Goal: Information Seeking & Learning: Compare options

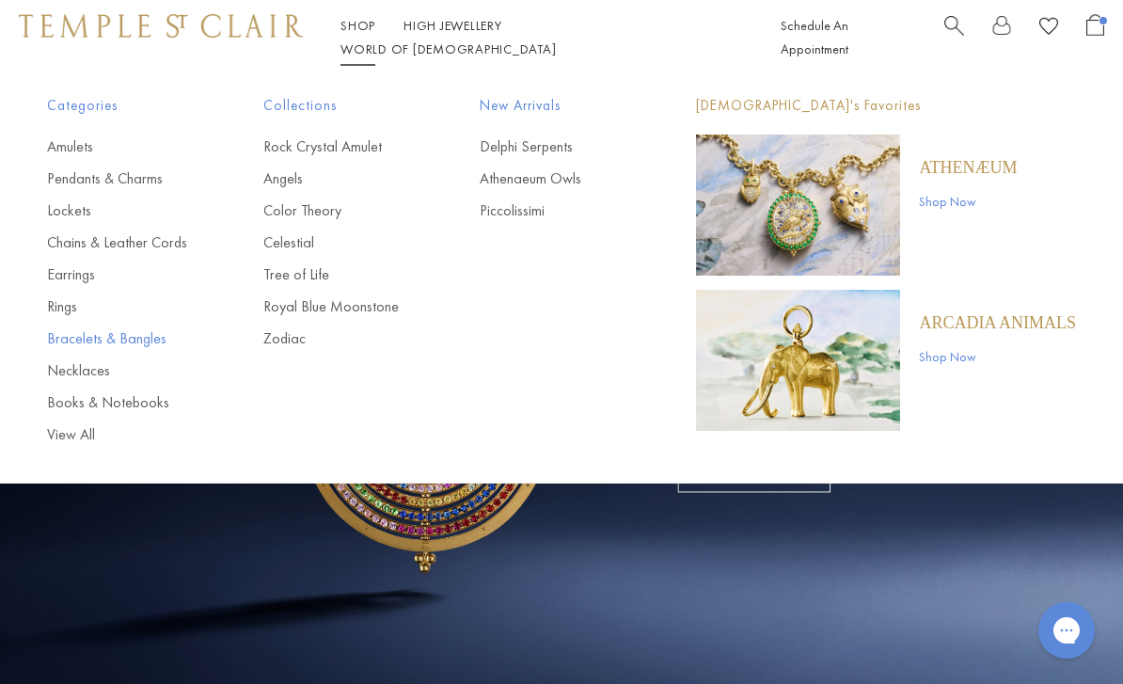
click at [142, 337] on link "Bracelets & Bangles" at bounding box center [117, 338] width 141 height 21
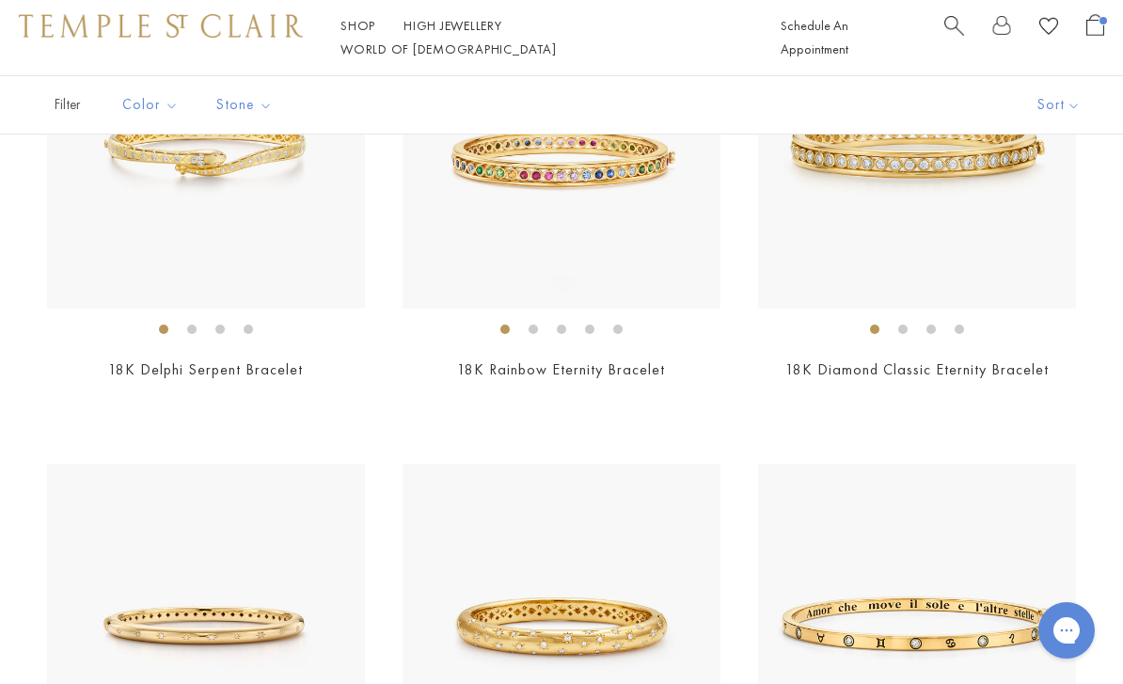
scroll to position [281, 0]
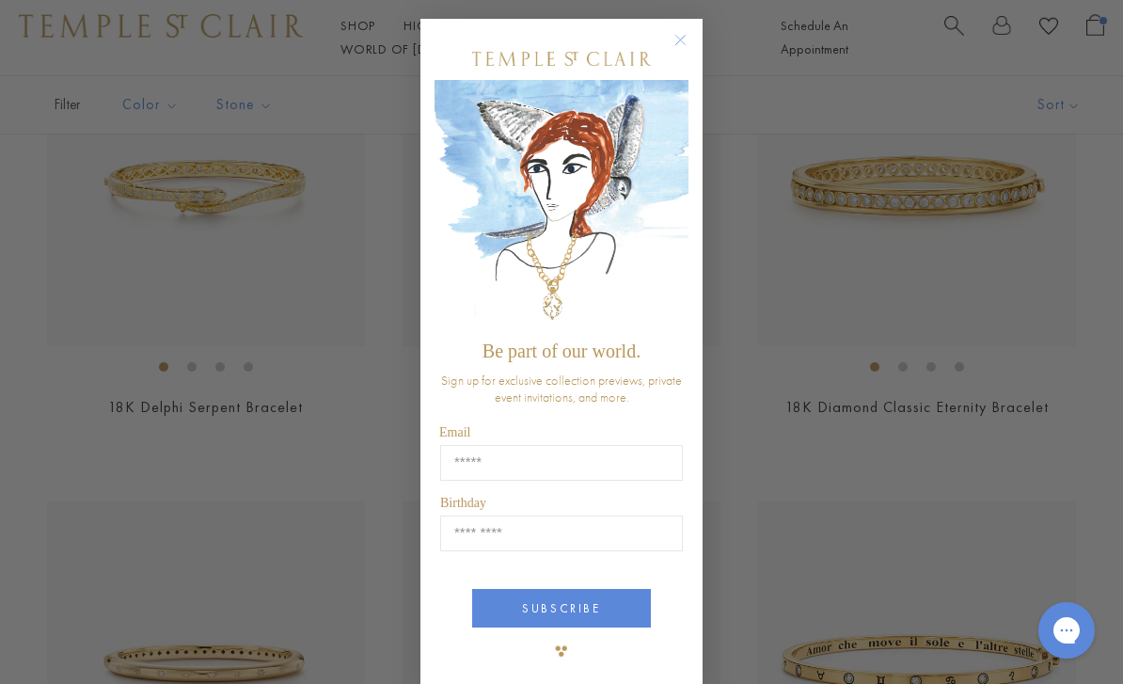
click at [684, 48] on circle "Close dialog" at bounding box center [680, 40] width 23 height 23
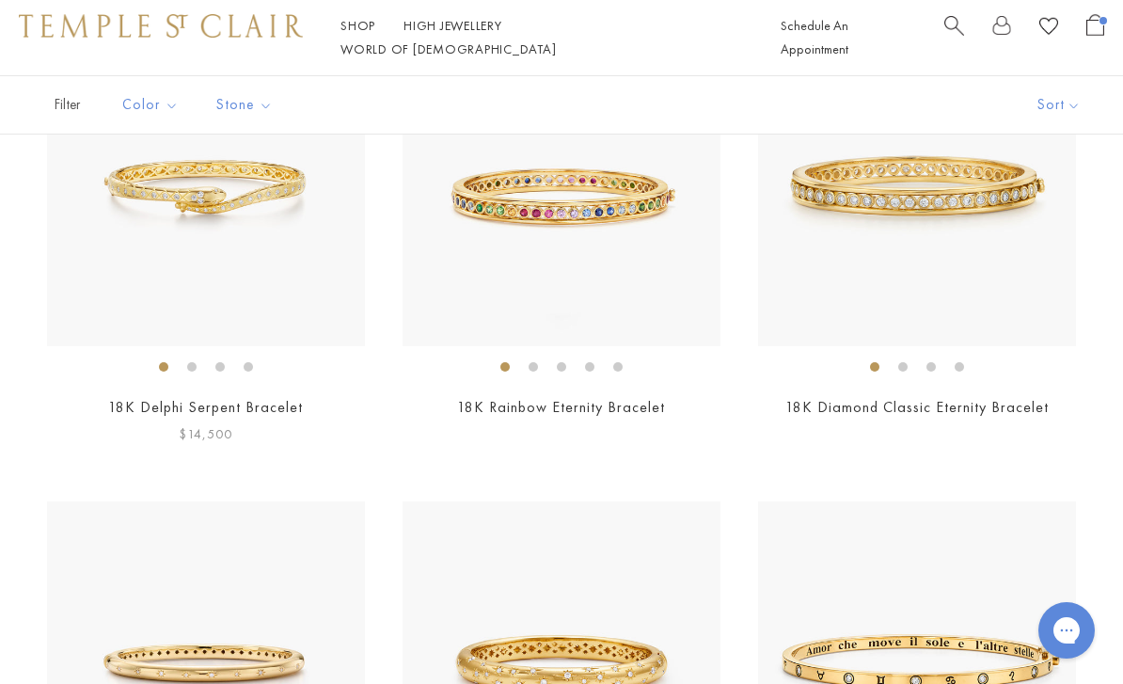
click at [266, 212] on img at bounding box center [206, 187] width 318 height 318
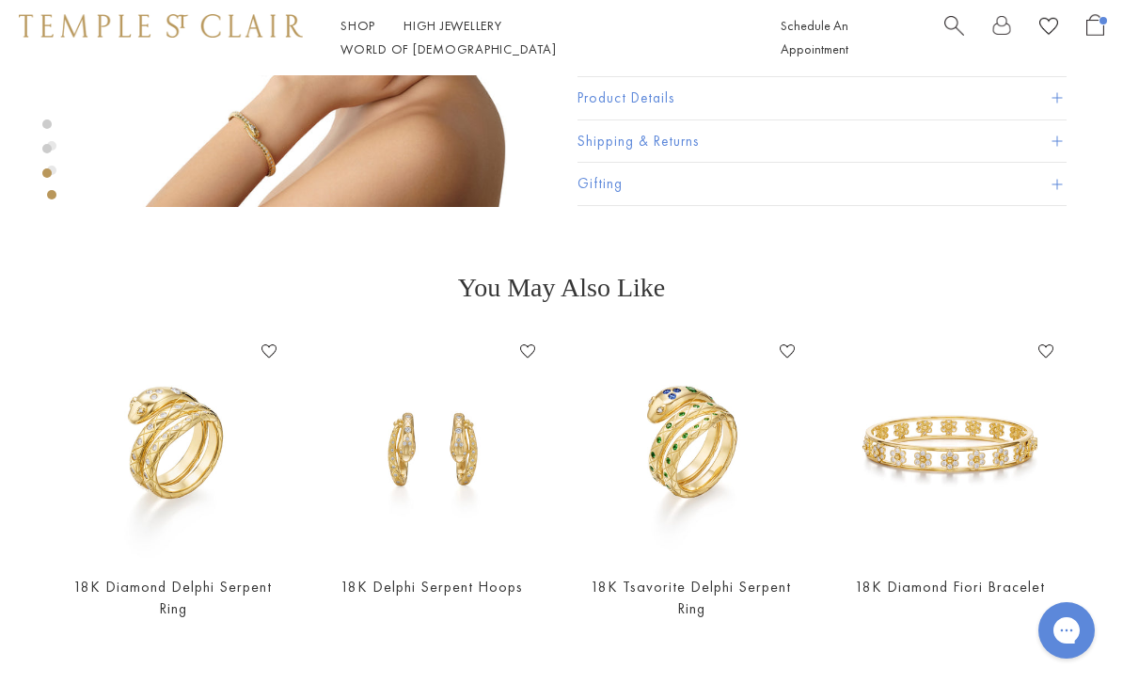
scroll to position [1293, 0]
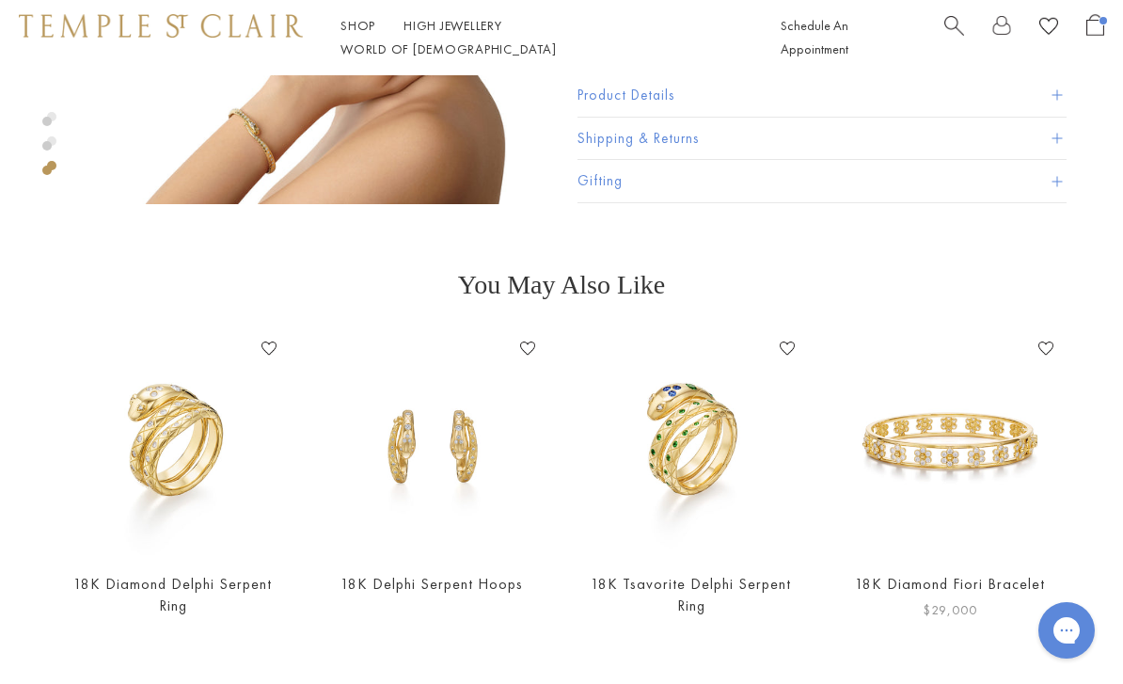
click at [953, 555] on img at bounding box center [951, 444] width 222 height 222
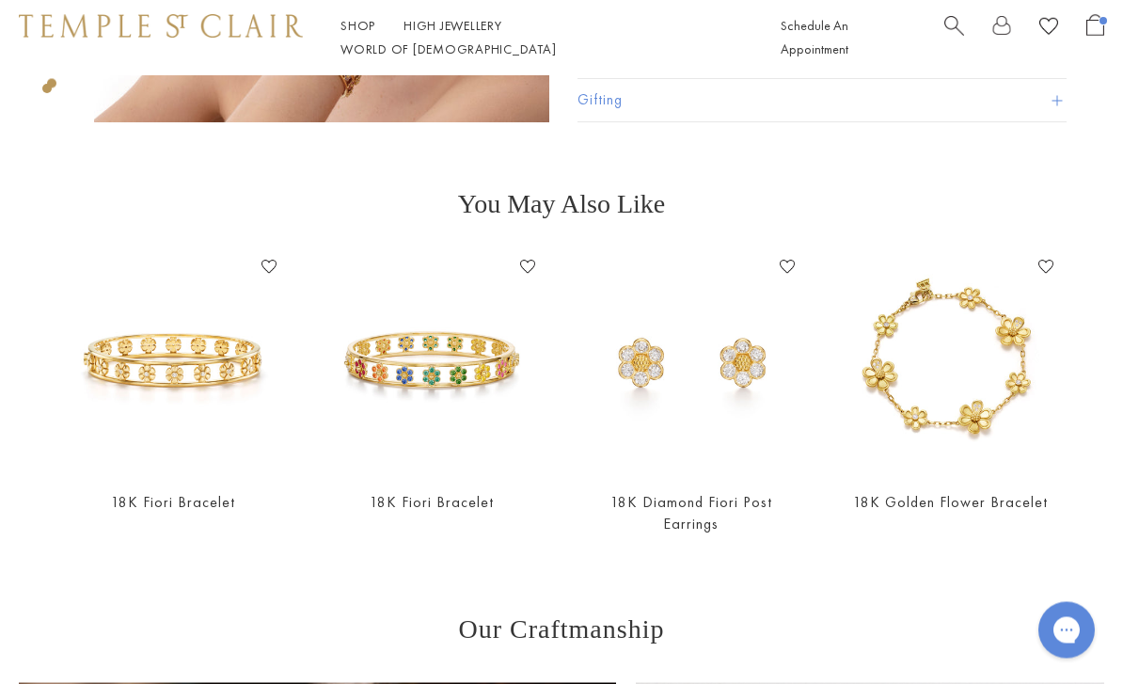
scroll to position [1375, 0]
click at [195, 487] on div "18K Fiori Bracelet Add to Wishlist $22,000" at bounding box center [173, 396] width 222 height 288
click at [215, 370] on img at bounding box center [173, 363] width 222 height 222
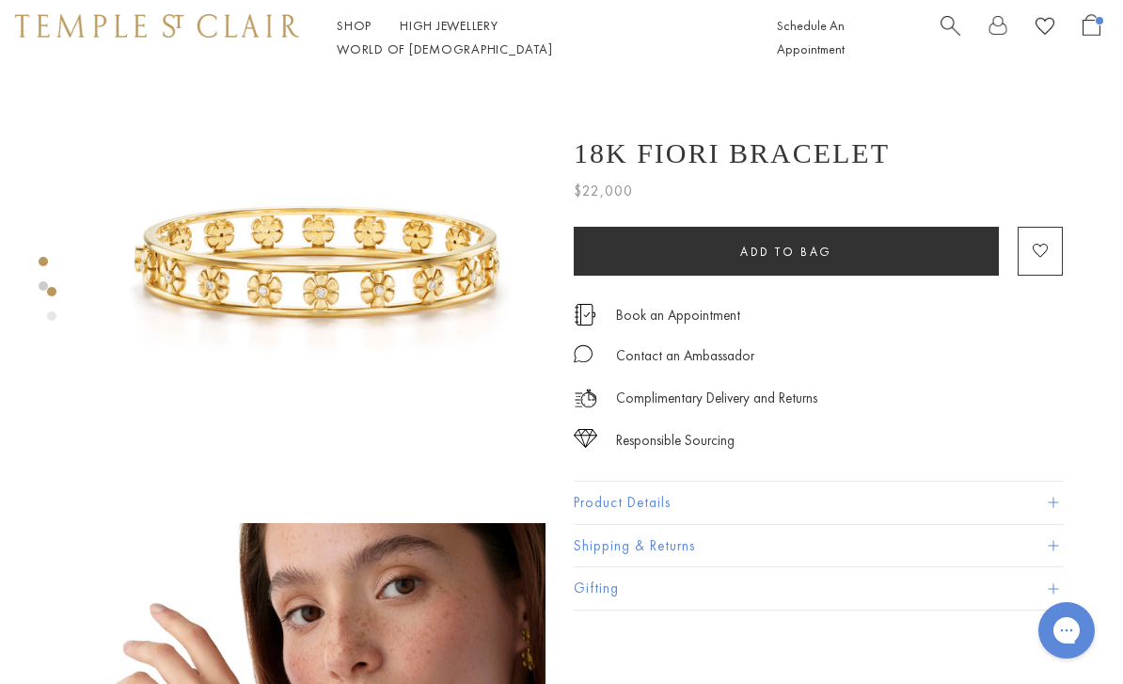
scroll to position [0, 4]
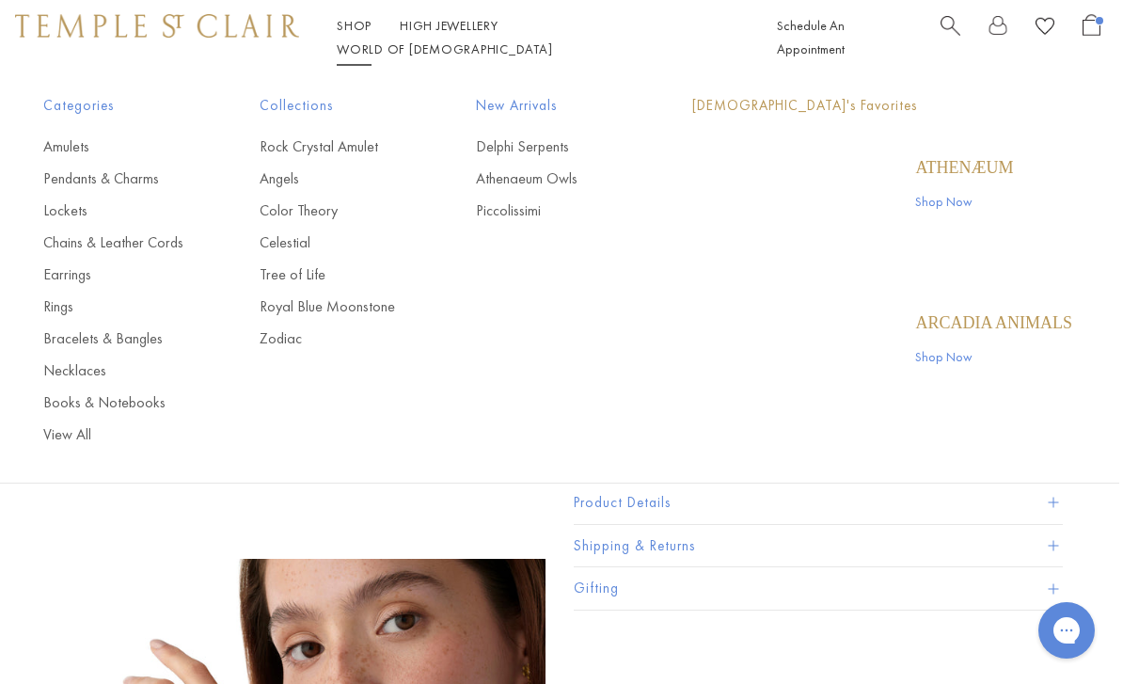
click at [353, 34] on link "Shop Shop" at bounding box center [354, 25] width 35 height 17
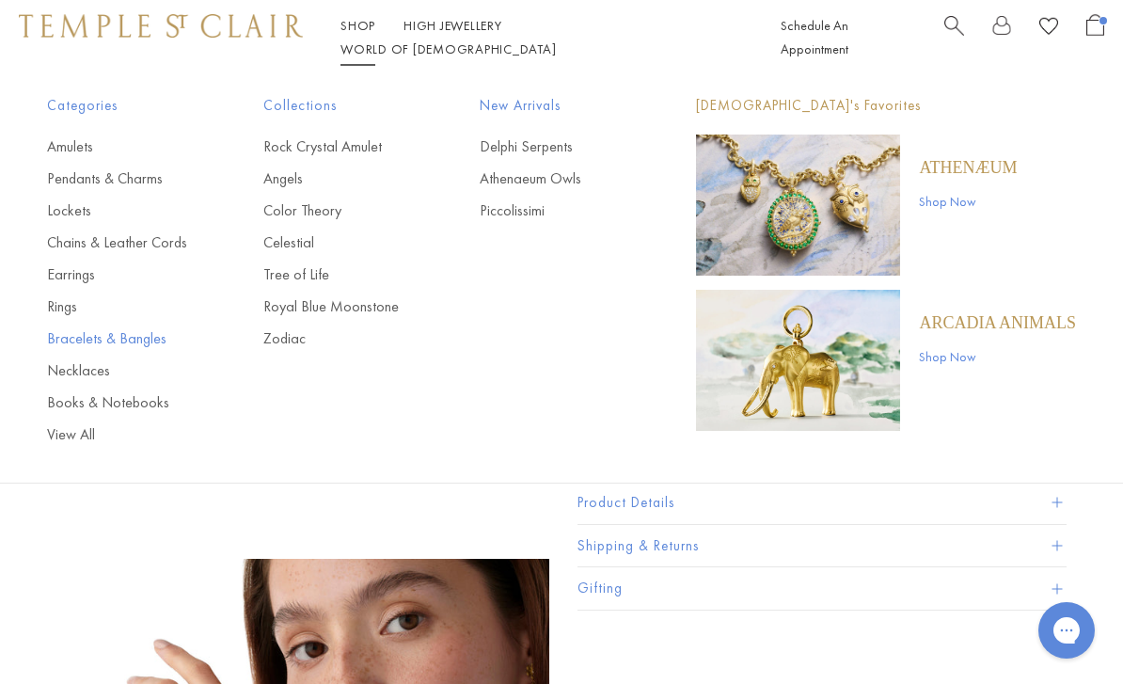
click at [130, 339] on link "Bracelets & Bangles" at bounding box center [117, 338] width 141 height 21
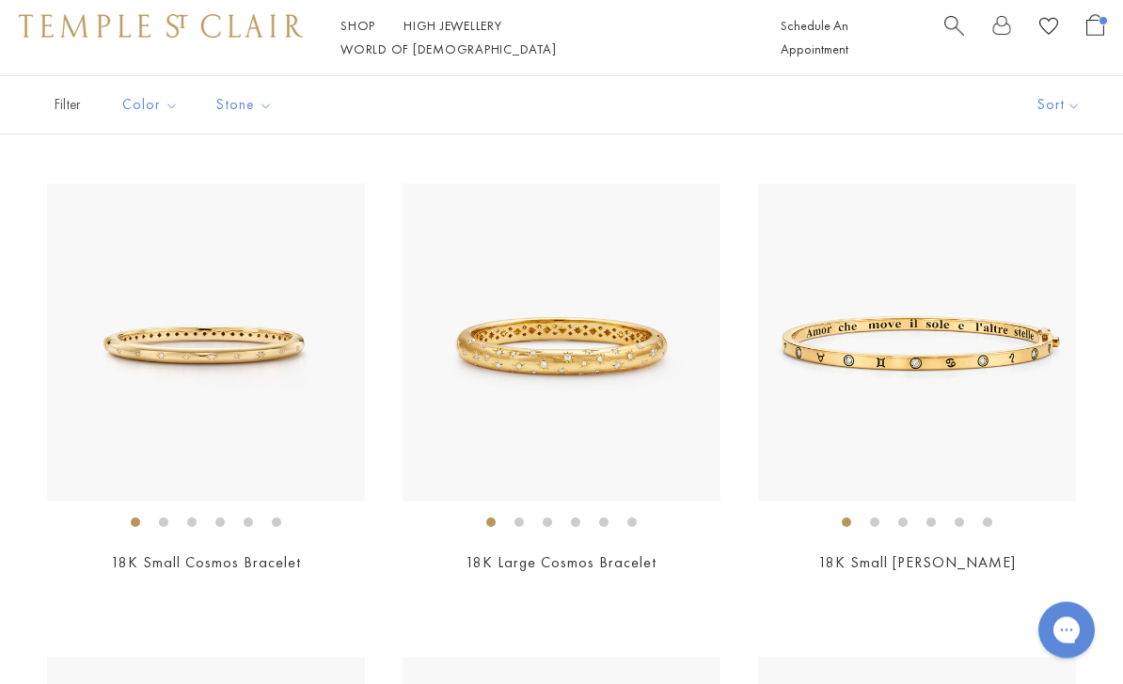
scroll to position [599, 0]
click at [624, 394] on img at bounding box center [561, 342] width 318 height 318
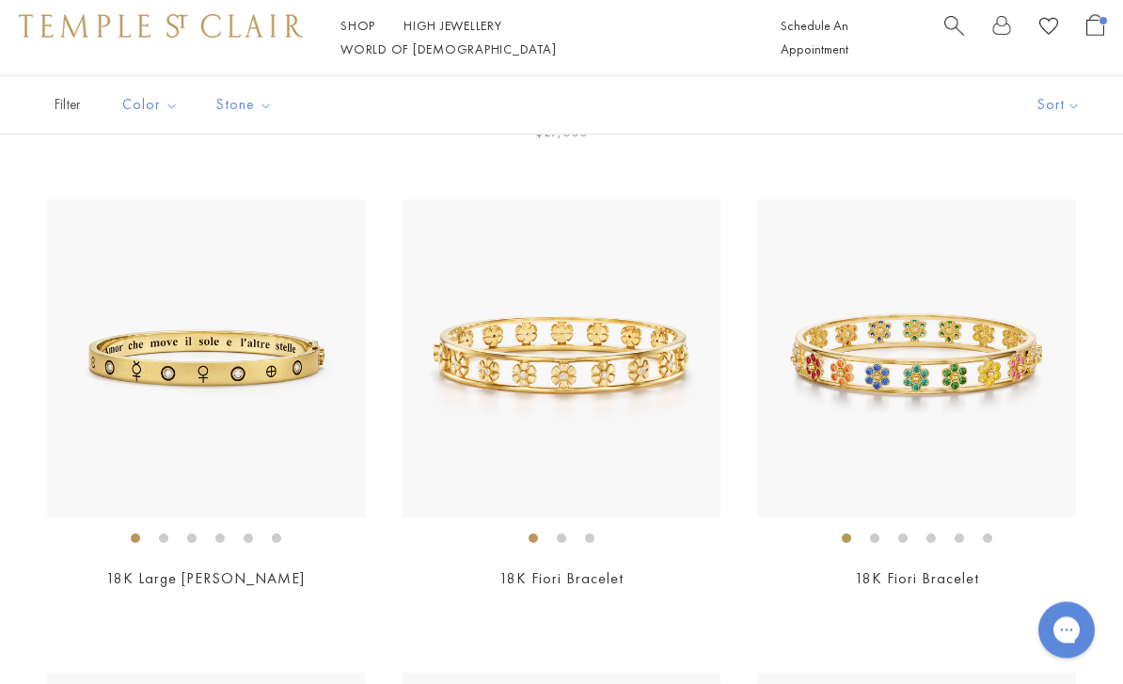
scroll to position [1064, 0]
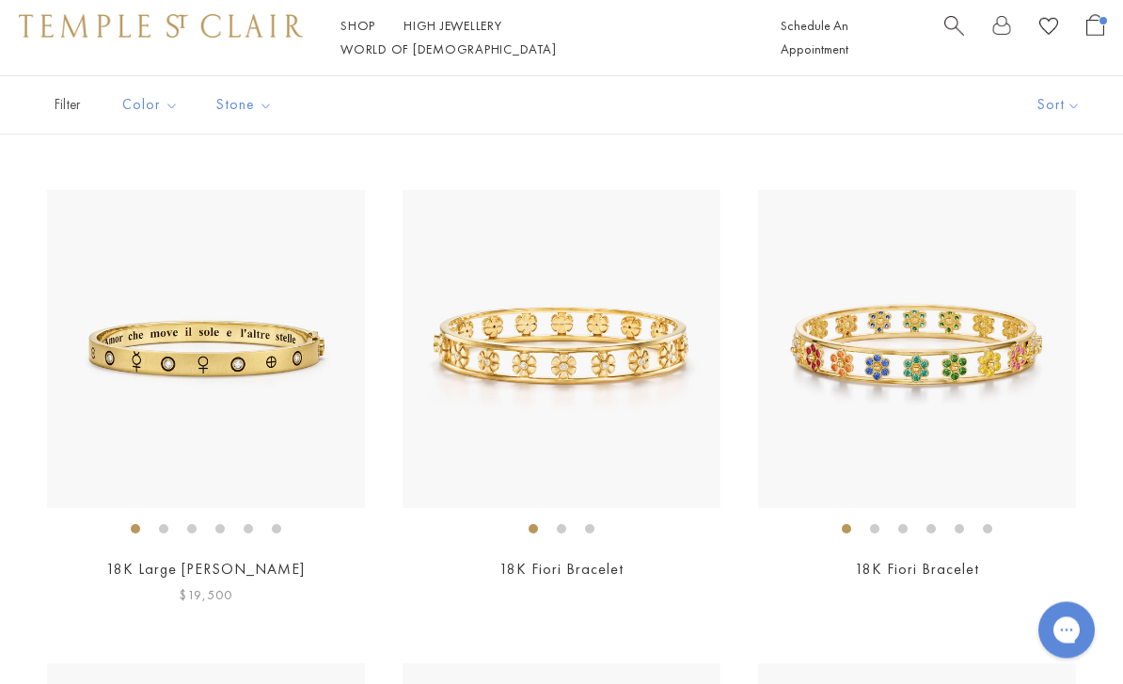
click at [270, 387] on img at bounding box center [206, 350] width 318 height 318
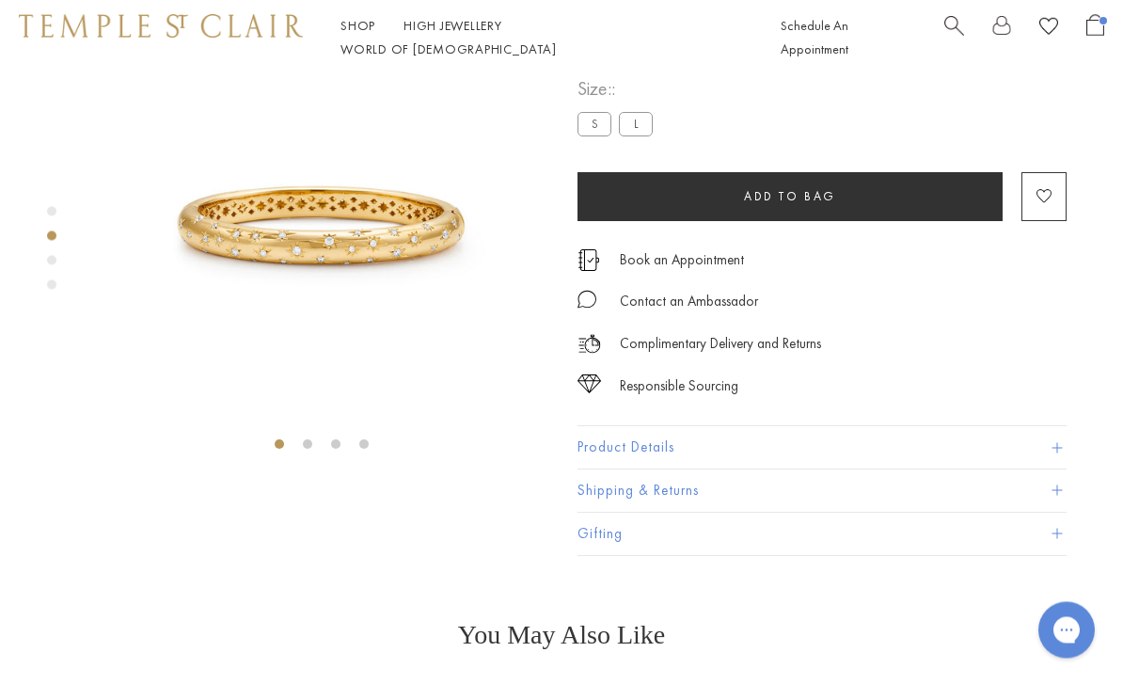
scroll to position [75, 0]
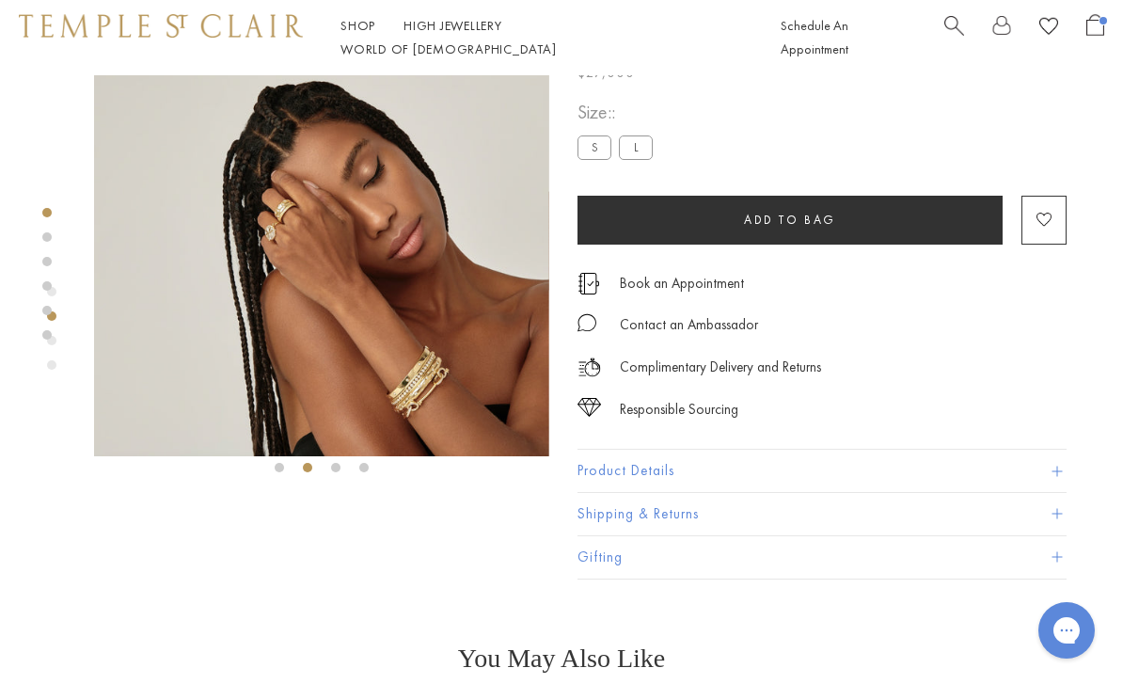
click at [425, 315] on img at bounding box center [321, 228] width 455 height 456
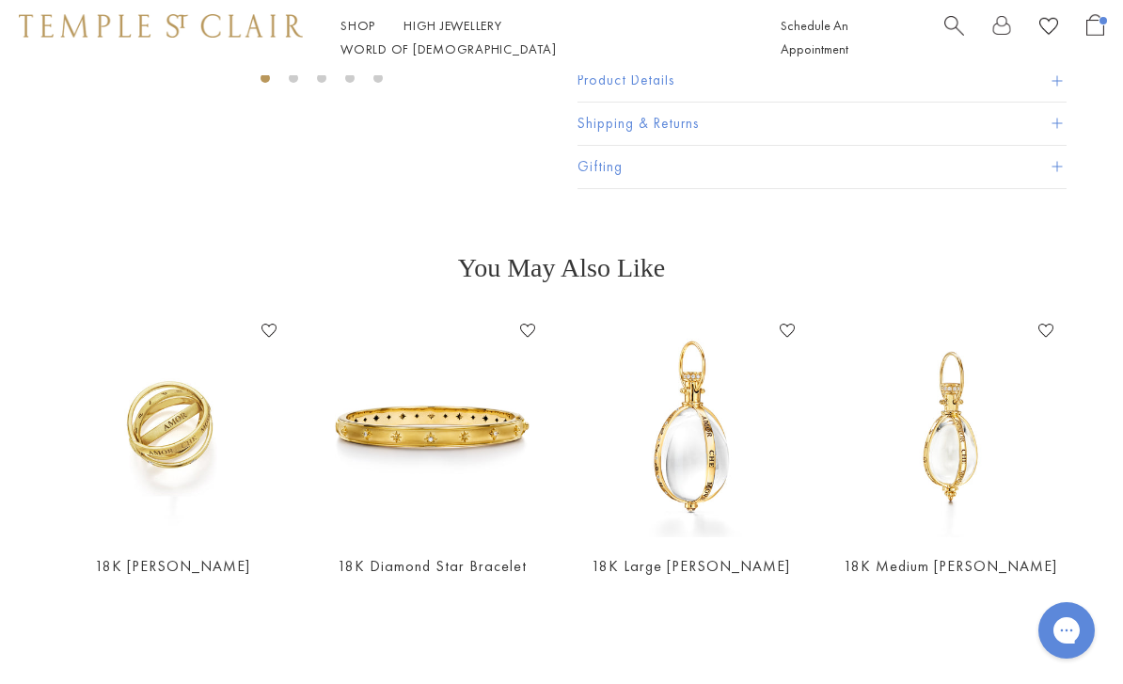
scroll to position [75, 0]
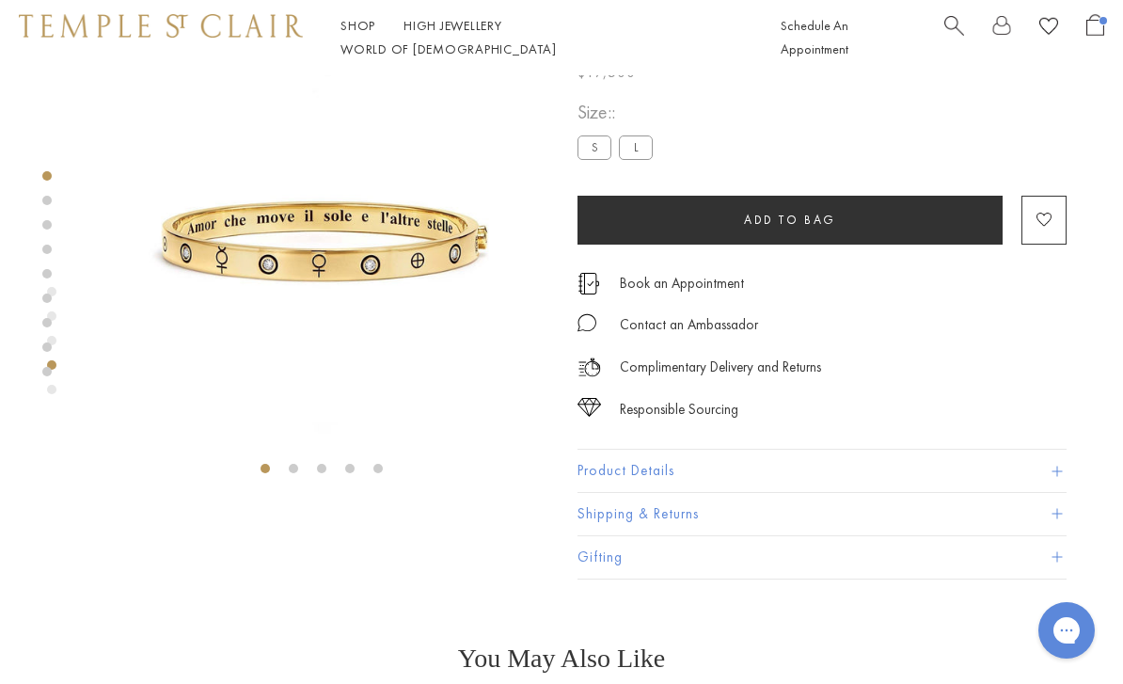
click at [579, 159] on label "S" at bounding box center [594, 147] width 34 height 24
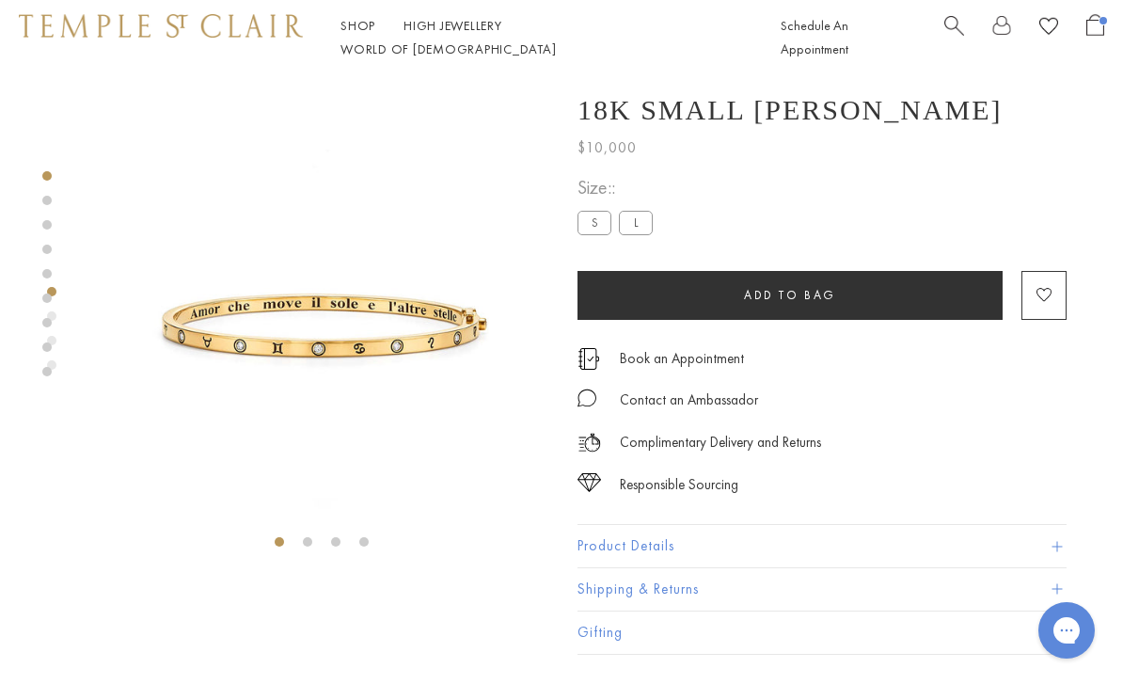
click at [643, 230] on label "L" at bounding box center [636, 223] width 34 height 24
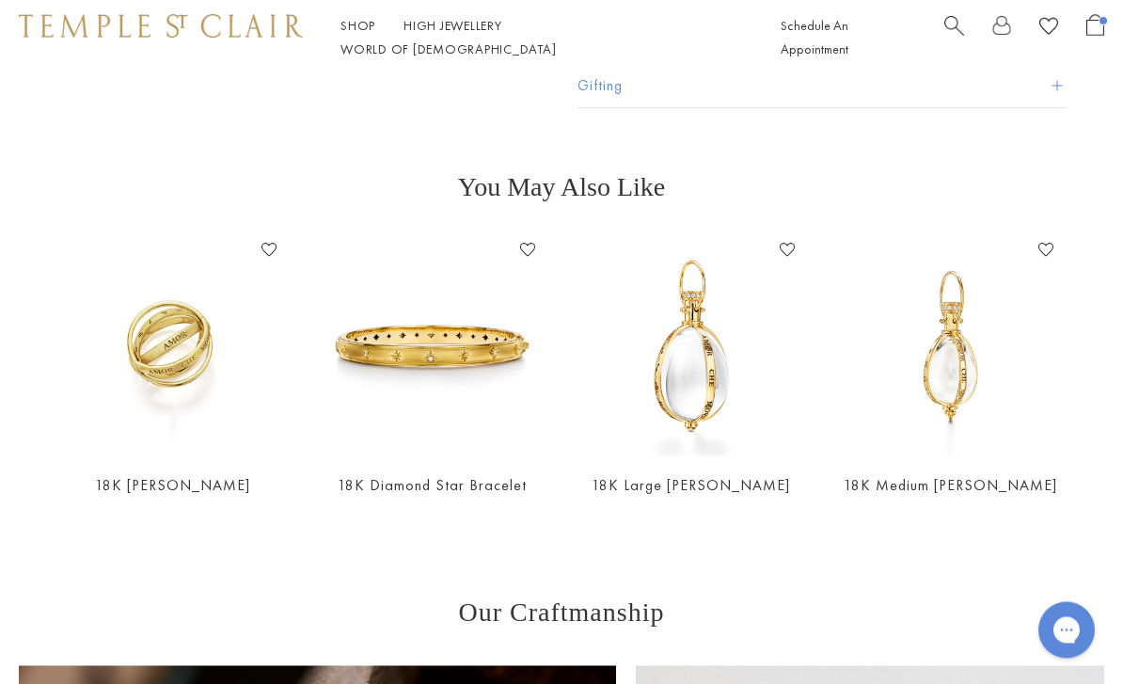
scroll to position [546, 0]
click at [485, 344] on img at bounding box center [433, 346] width 222 height 222
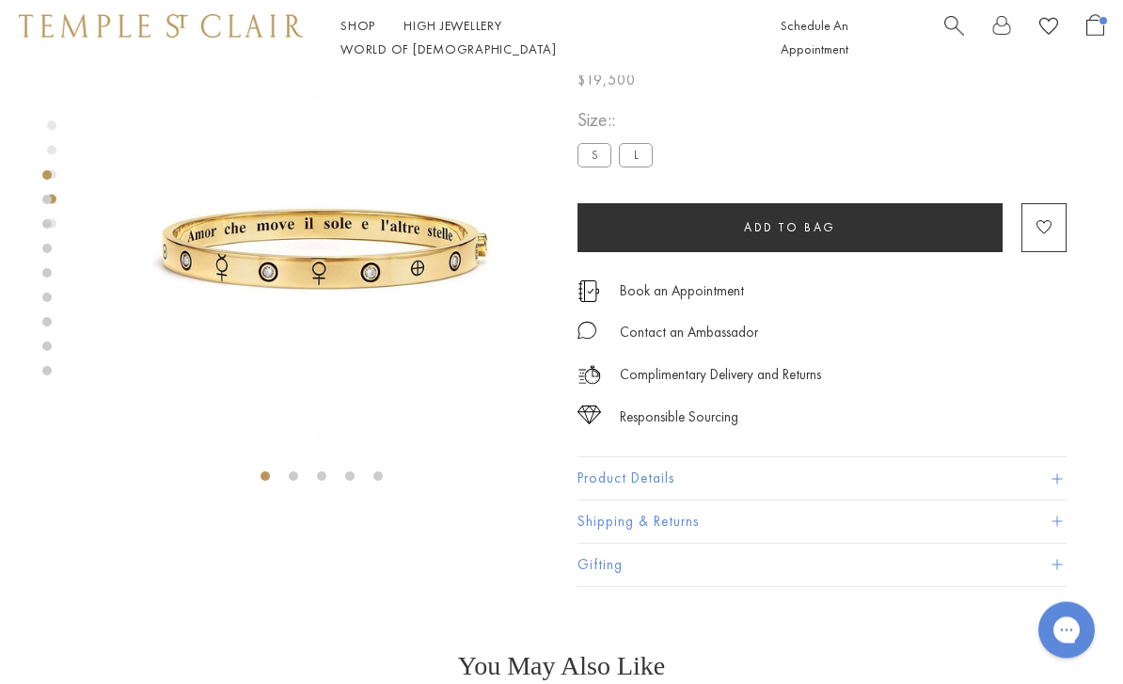
scroll to position [0, 0]
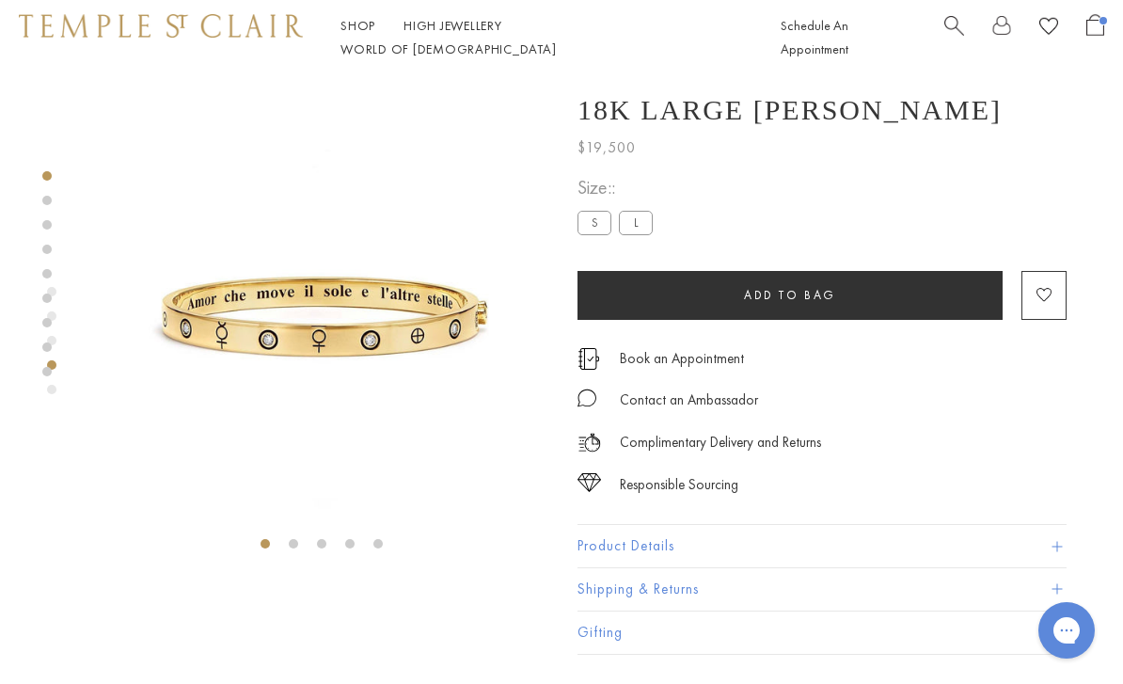
scroll to position [75, 0]
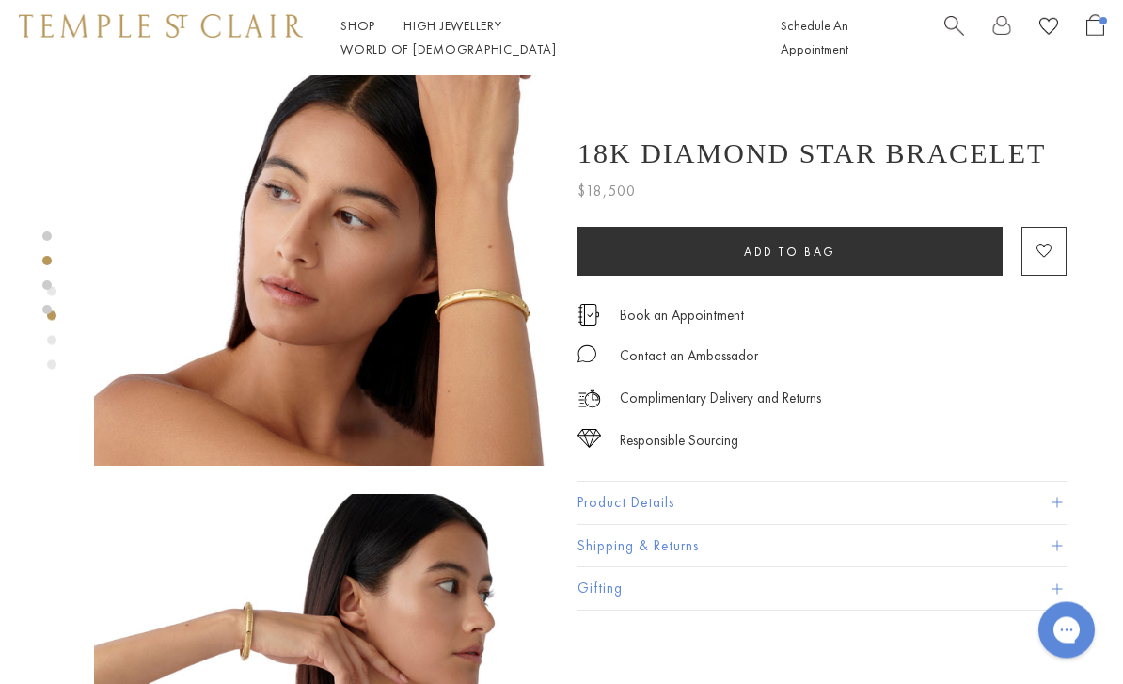
scroll to position [548, 0]
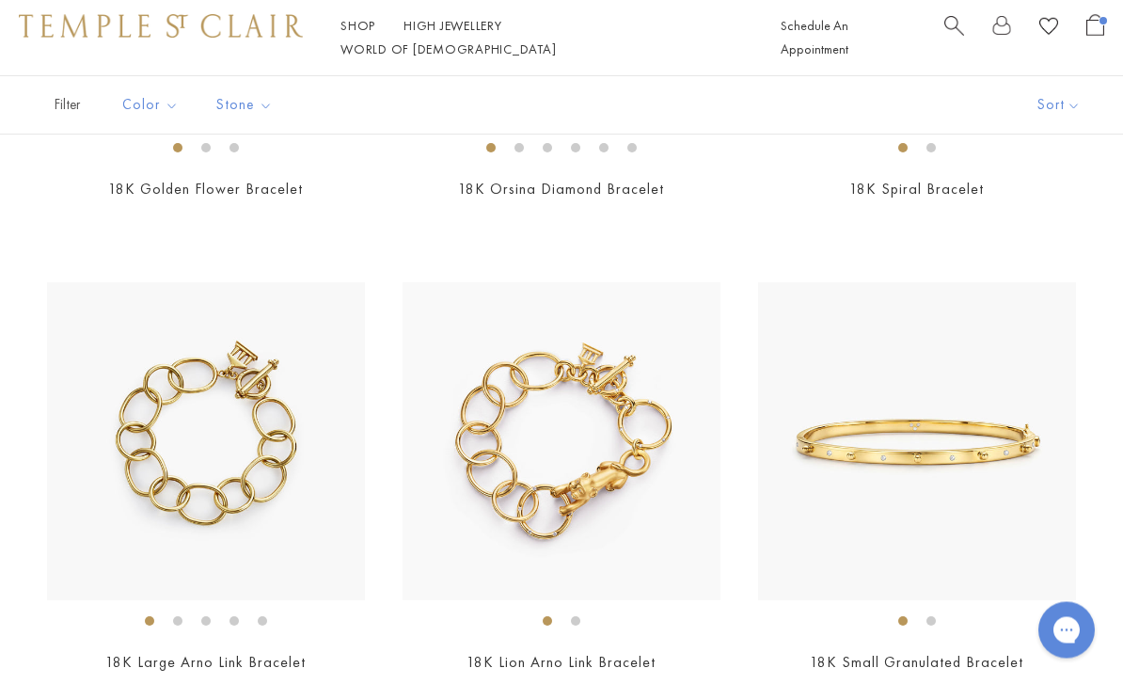
scroll to position [2886, 0]
click at [596, 478] on img at bounding box center [561, 441] width 318 height 318
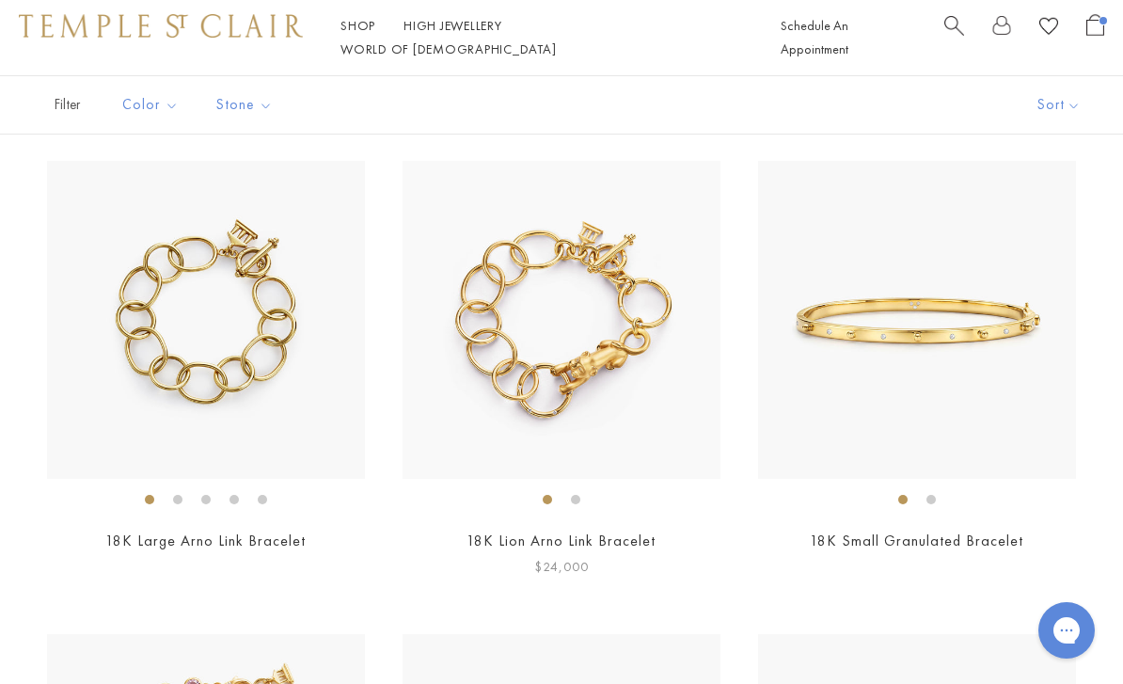
scroll to position [3006, 0]
click at [977, 322] on img at bounding box center [917, 321] width 318 height 318
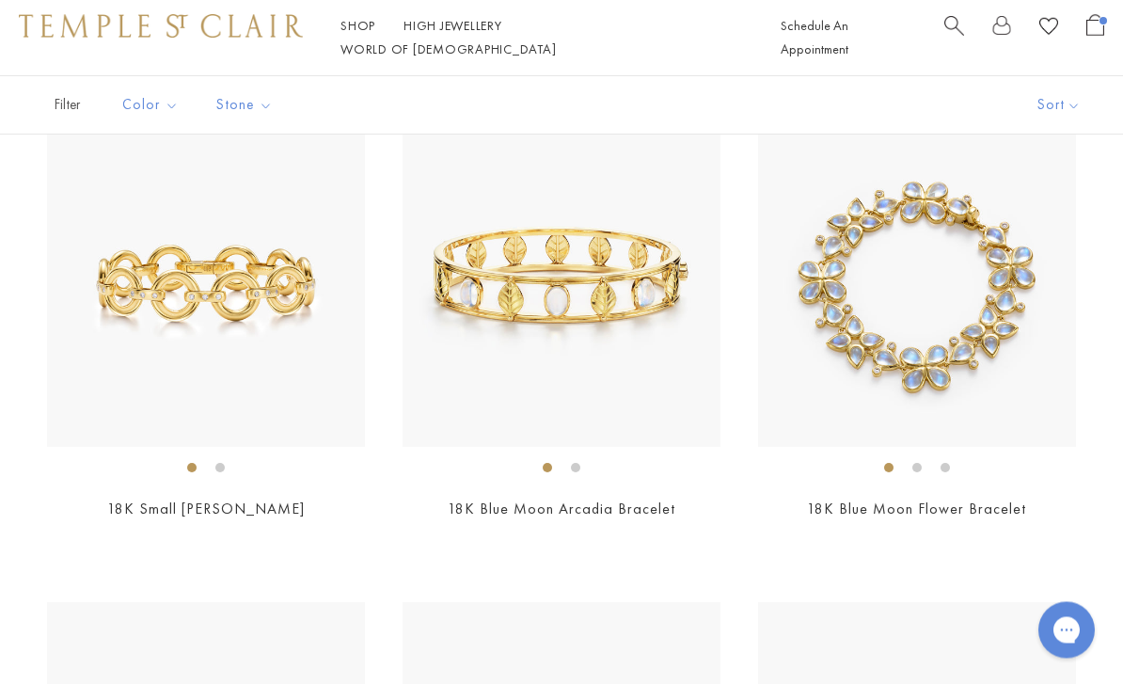
scroll to position [3985, 0]
click at [223, 297] on img at bounding box center [206, 288] width 318 height 318
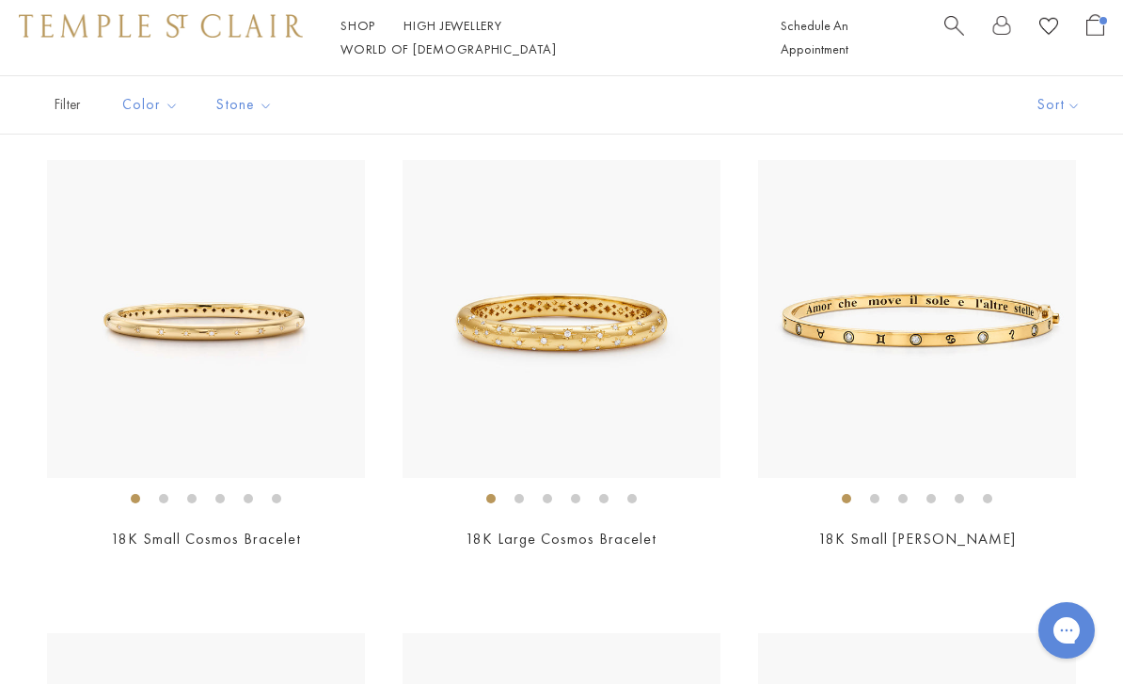
scroll to position [0, 0]
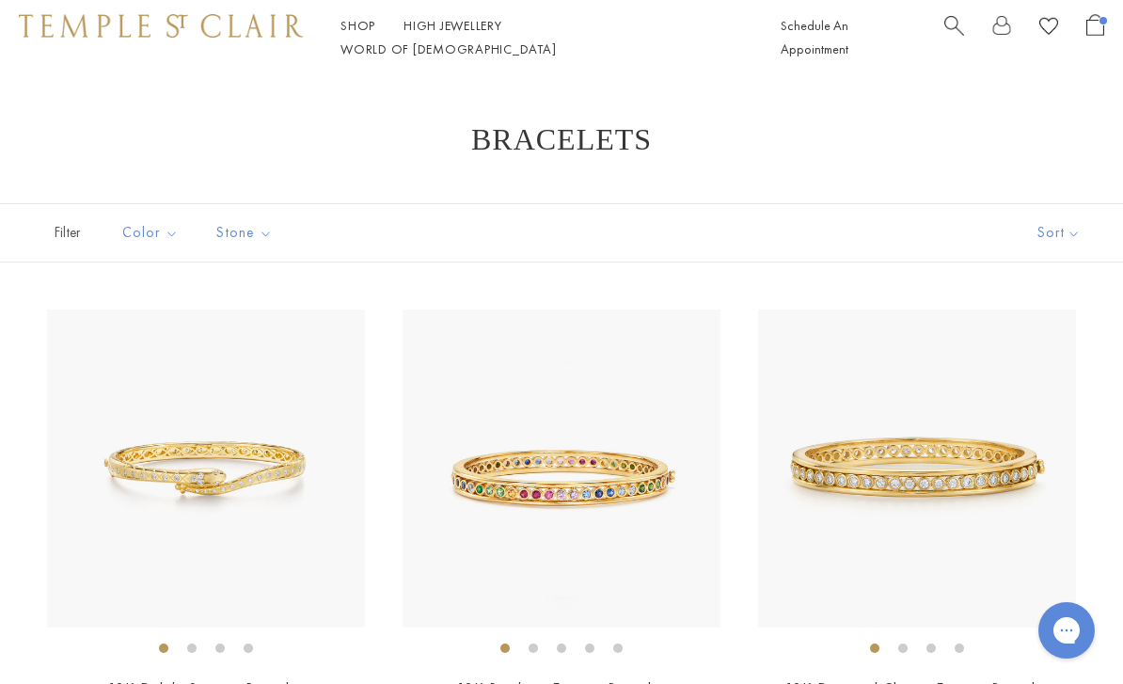
click at [951, 34] on span "Search" at bounding box center [954, 24] width 20 height 20
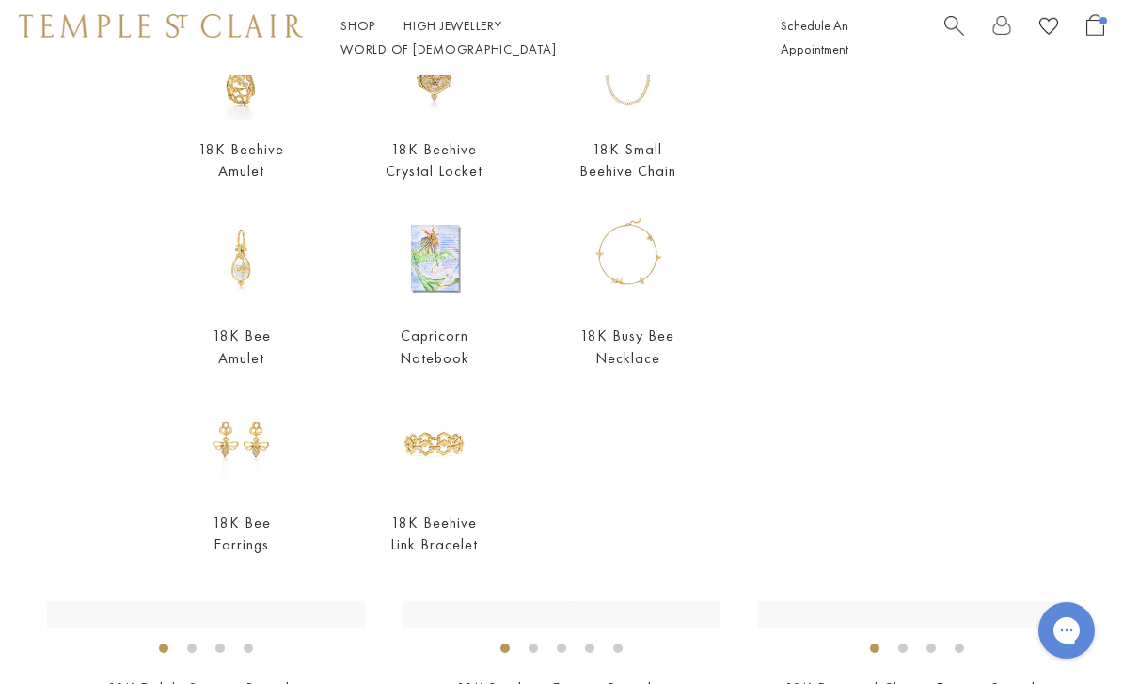
scroll to position [234, 0]
type input "*******"
click at [455, 524] on link "18K Beehive Link Bracelet" at bounding box center [433, 533] width 87 height 41
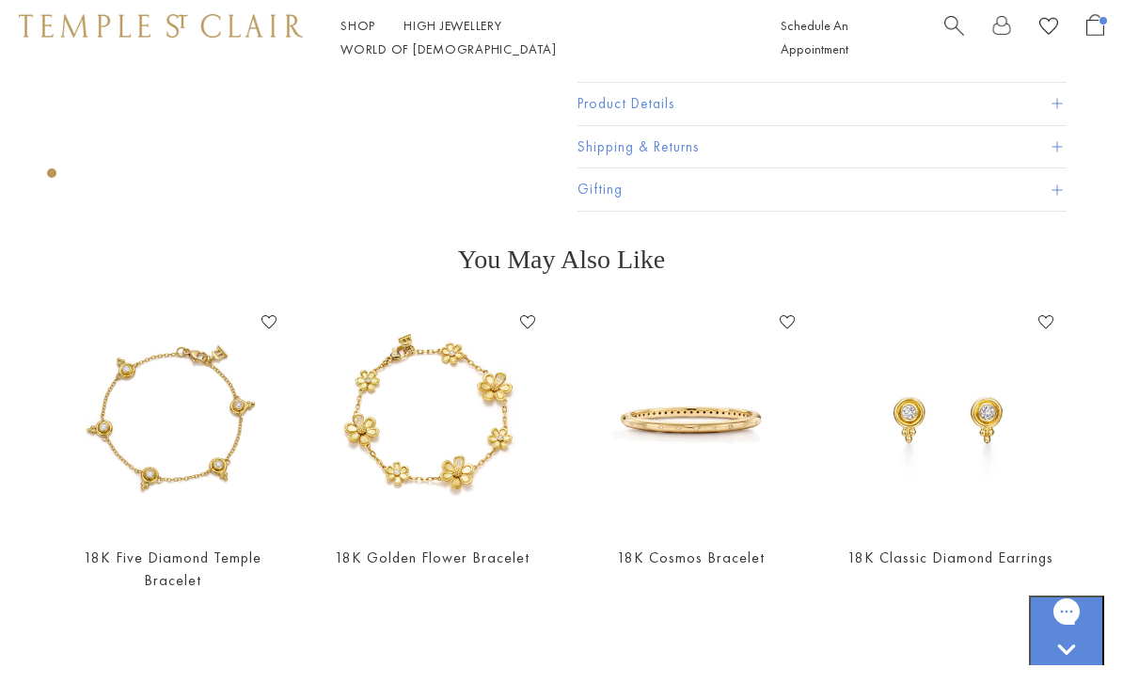
scroll to position [316, 0]
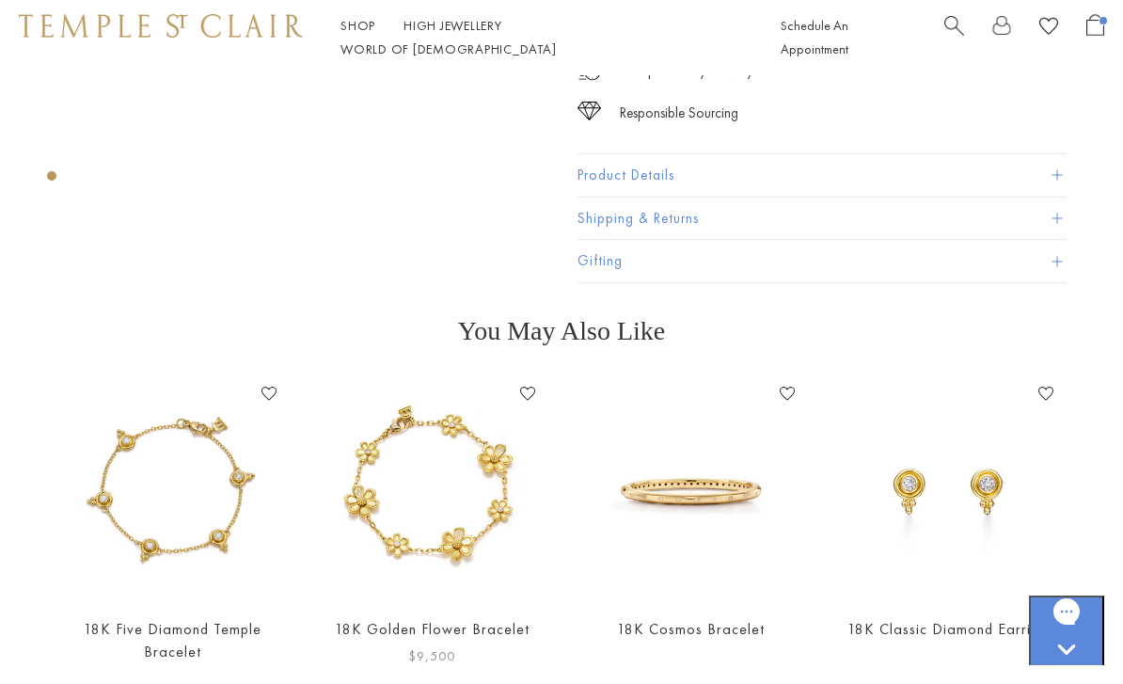
click at [466, 534] on img at bounding box center [433, 490] width 222 height 222
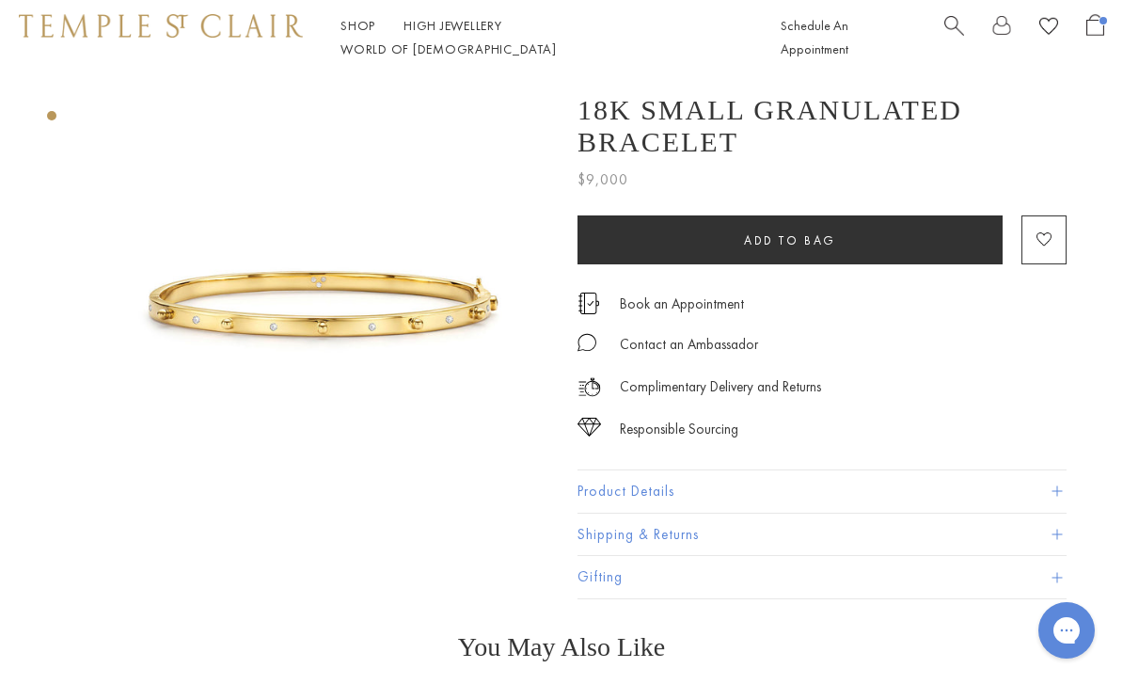
scroll to position [376, 0]
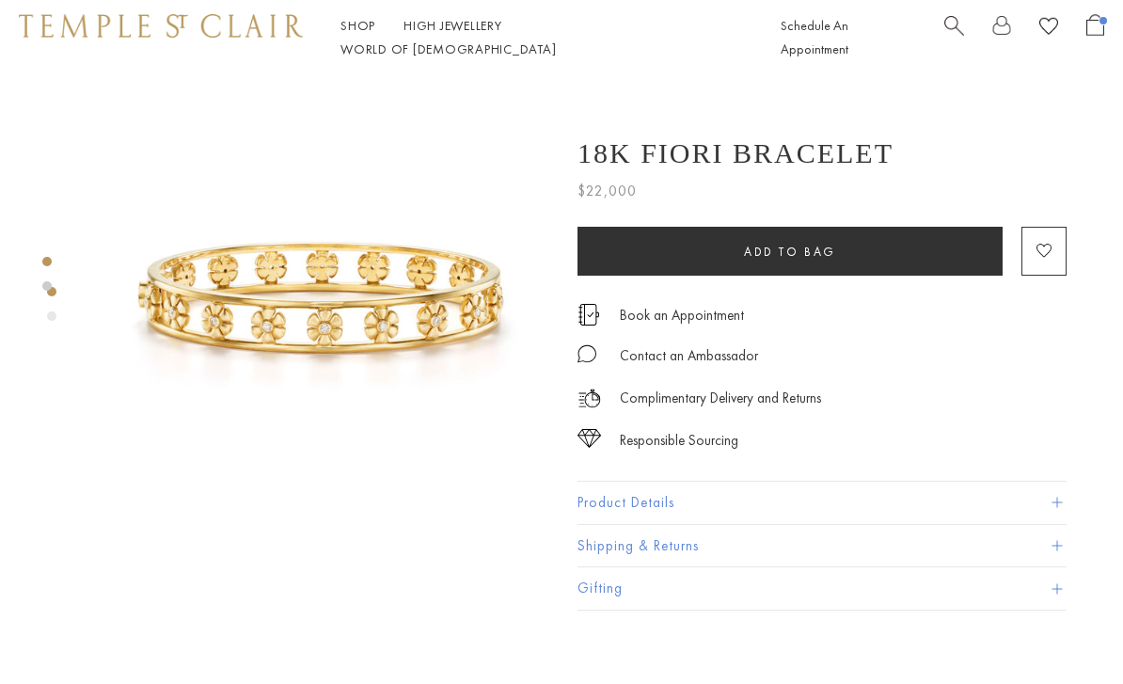
click at [385, 321] on img at bounding box center [321, 302] width 455 height 455
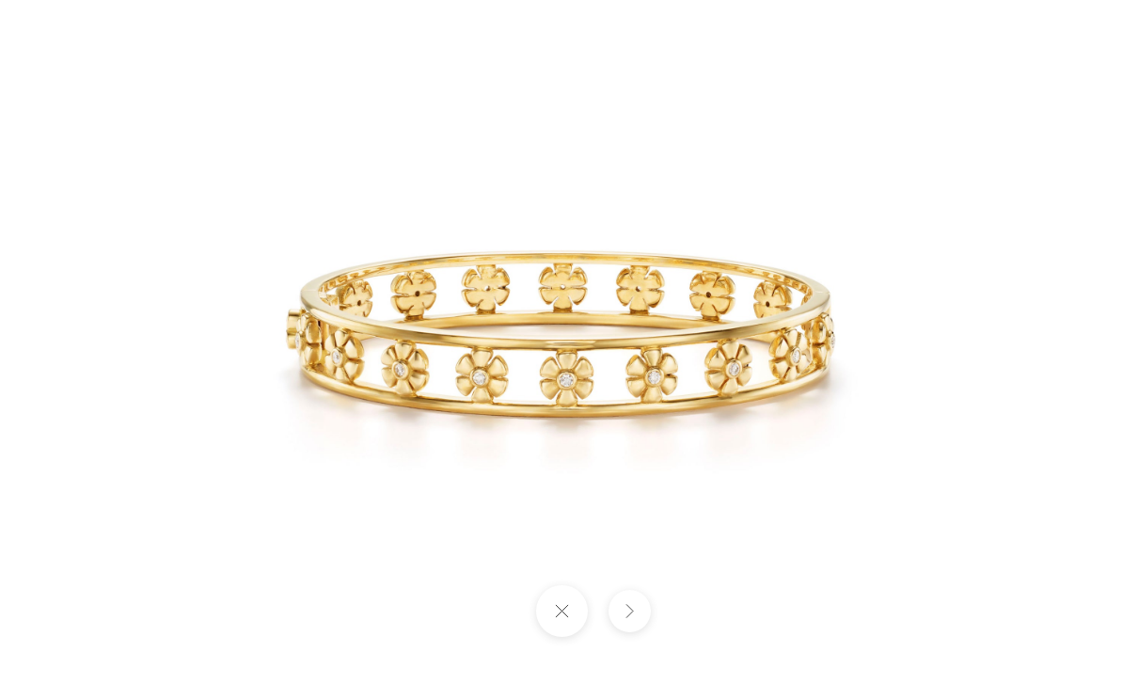
scroll to position [0, 4]
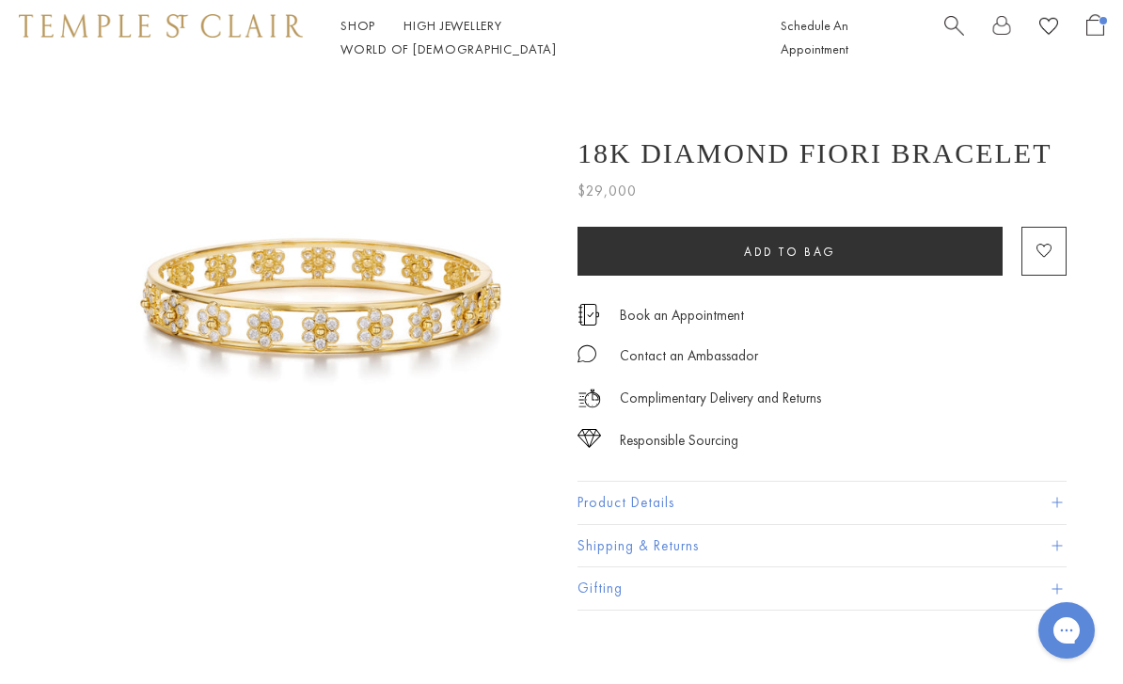
scroll to position [1435, 0]
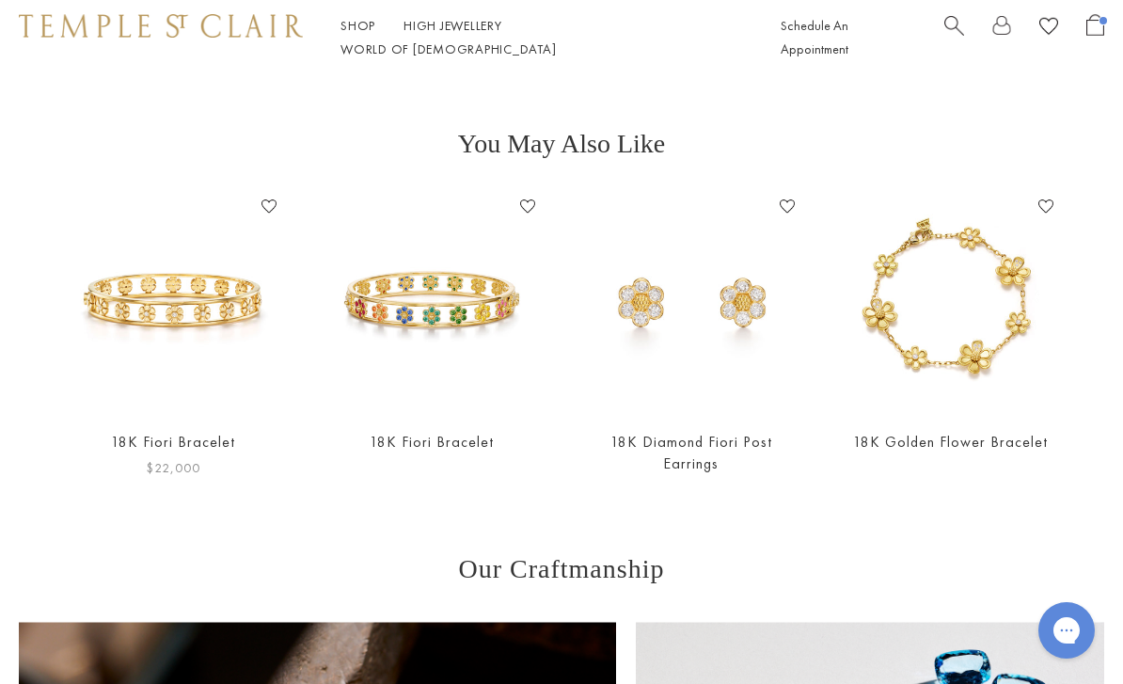
click at [167, 307] on img at bounding box center [173, 303] width 222 height 222
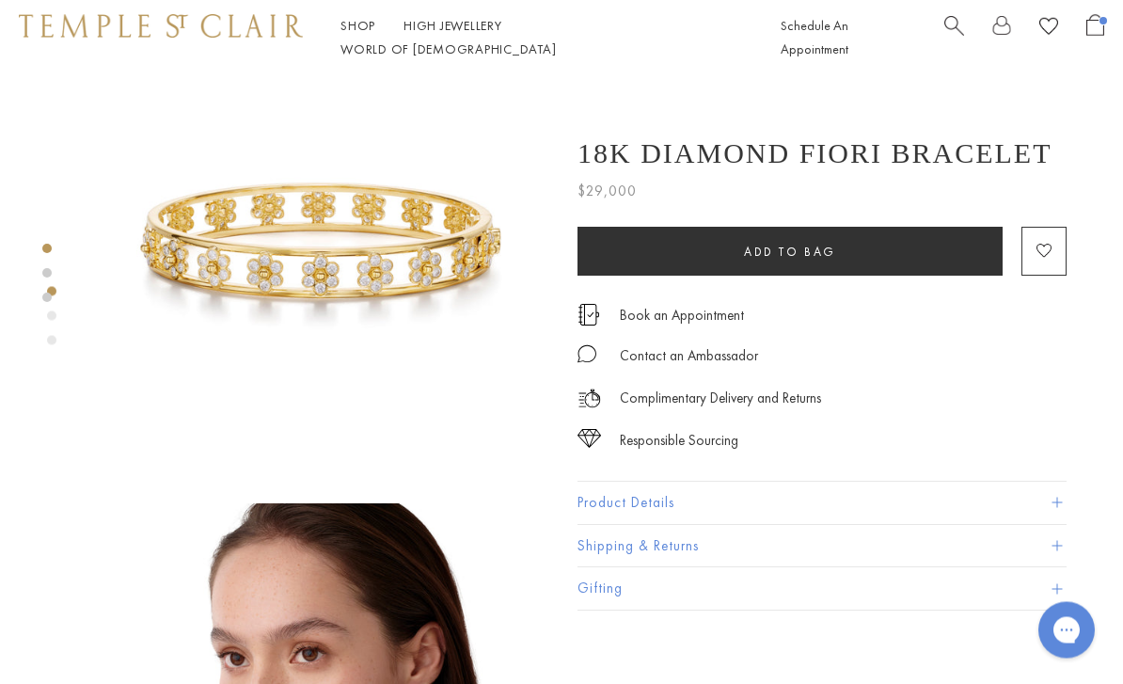
scroll to position [0, 0]
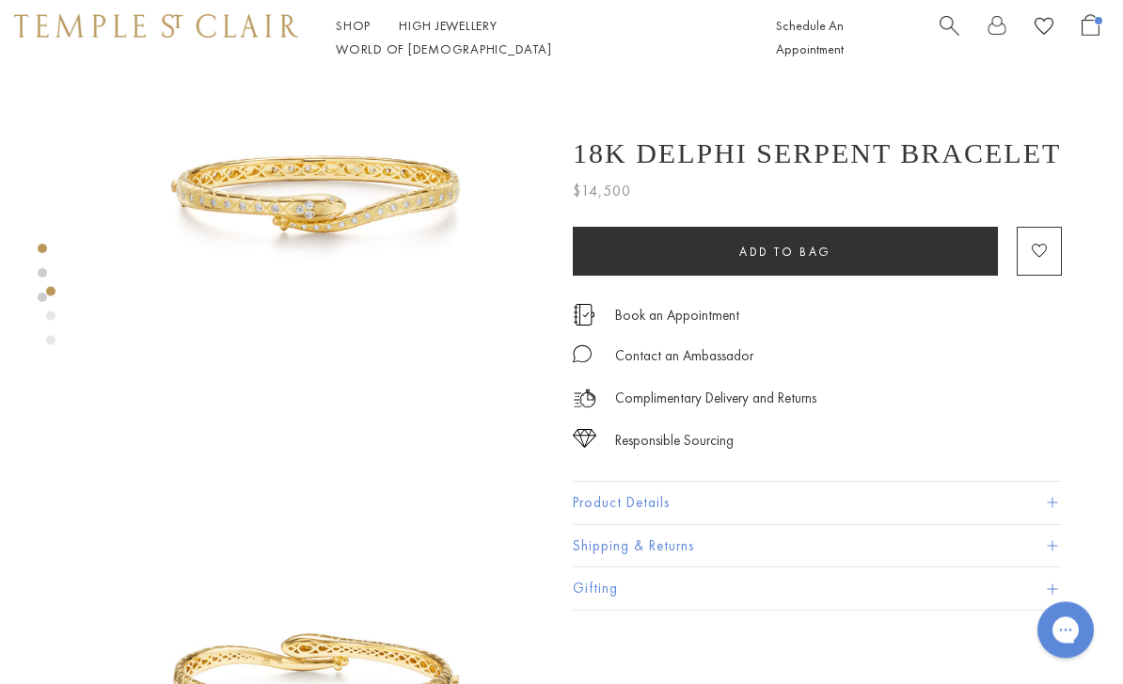
scroll to position [0, 4]
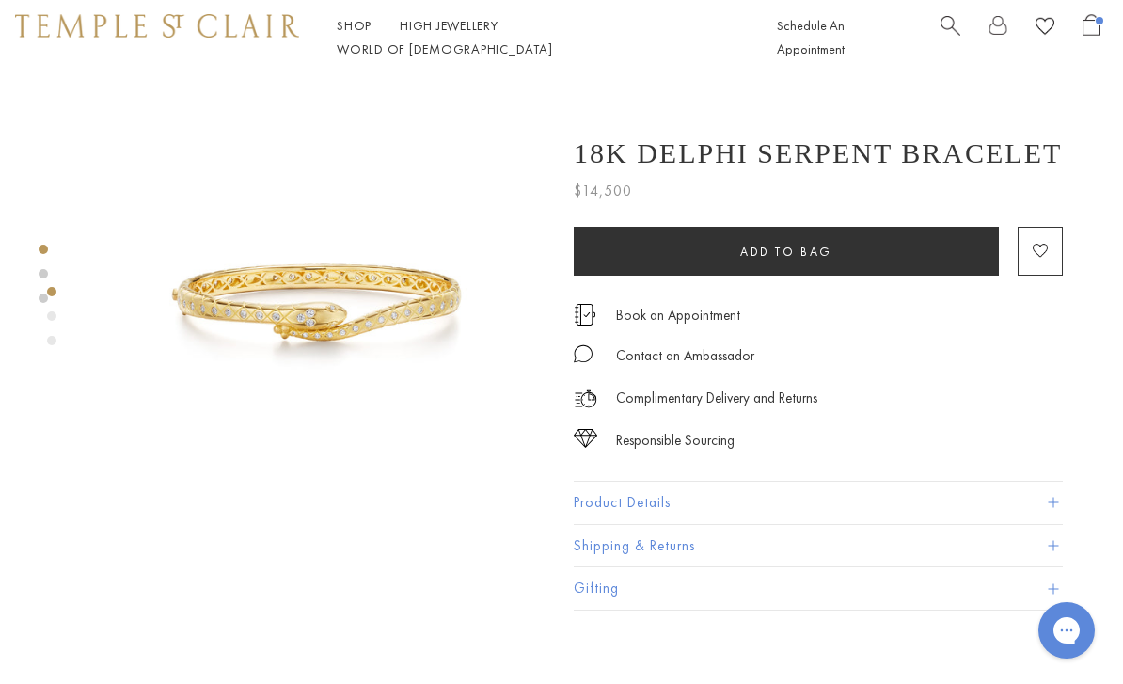
click at [948, 34] on span "Search" at bounding box center [950, 24] width 20 height 20
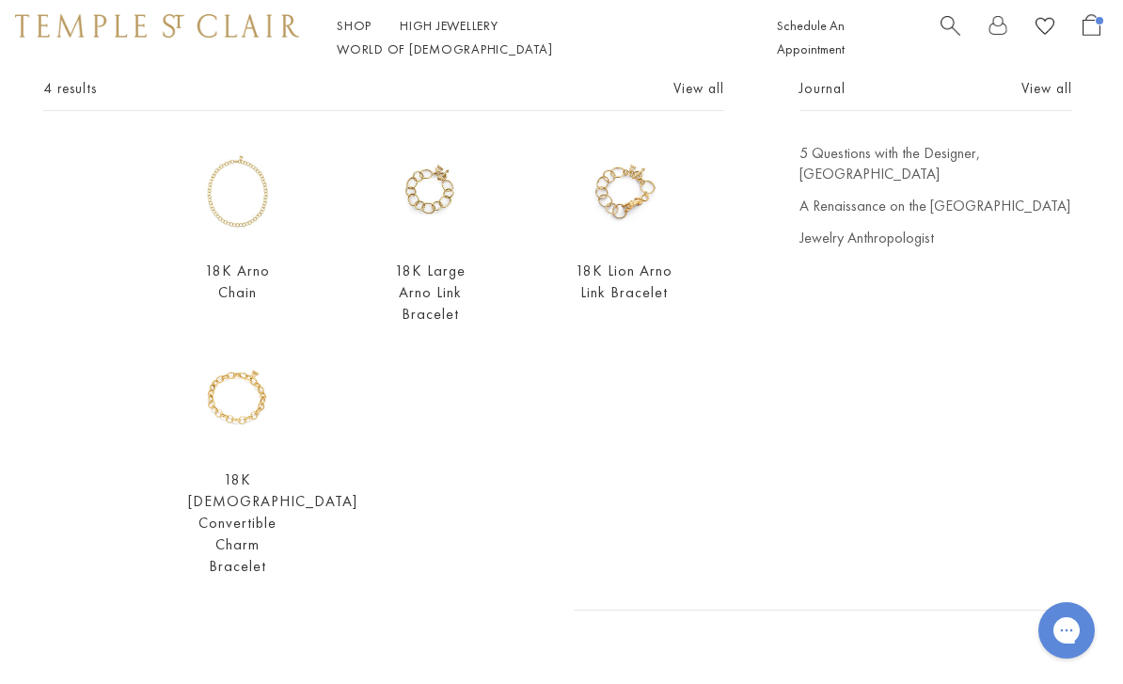
scroll to position [113, 0]
type input "****"
click at [648, 281] on link "18K Lion Arno Link Bracelet" at bounding box center [623, 281] width 97 height 41
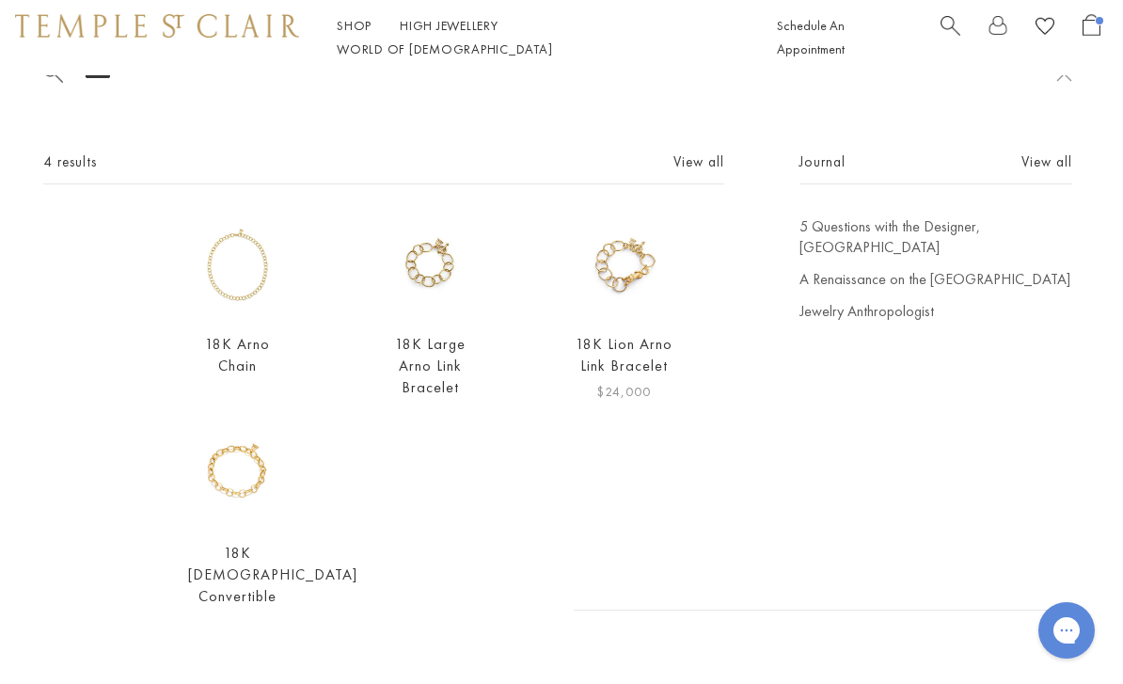
scroll to position [44, 0]
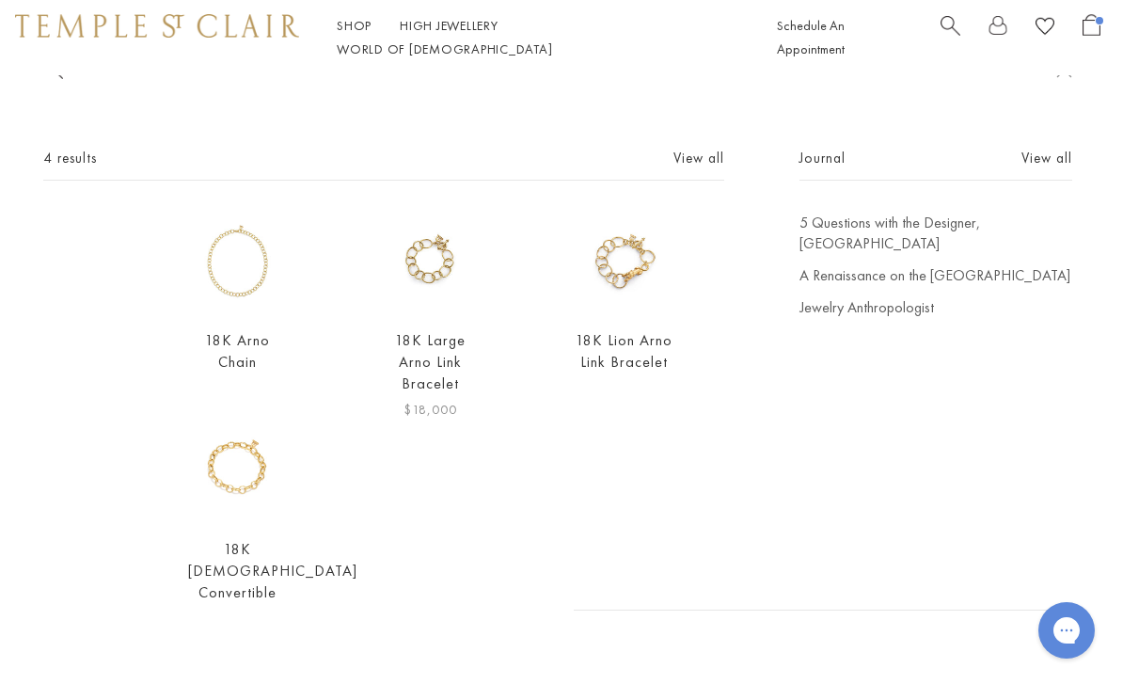
click at [455, 350] on link "18K Large Arno Link Bracelet" at bounding box center [430, 361] width 71 height 63
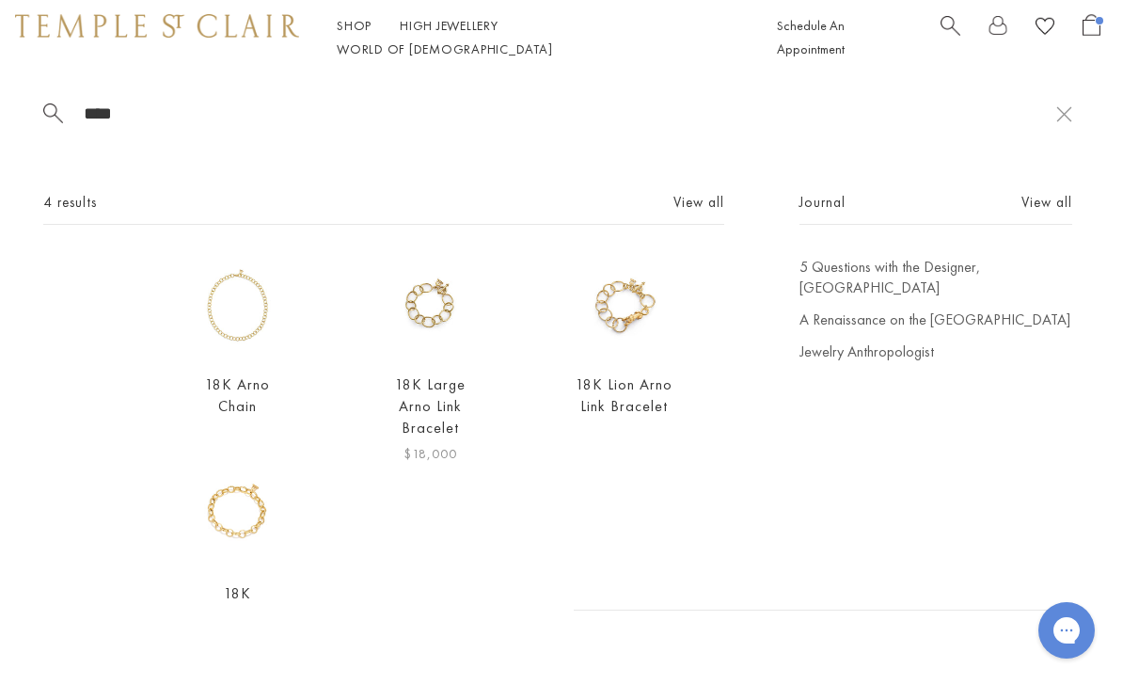
scroll to position [0, 0]
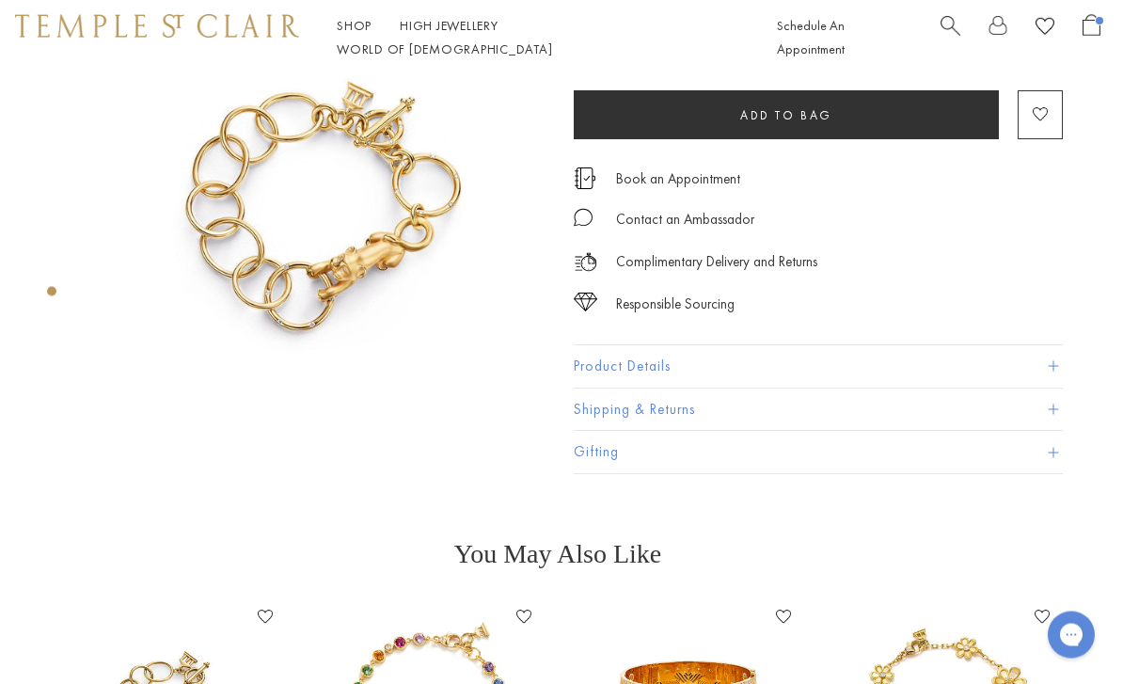
scroll to position [0, 4]
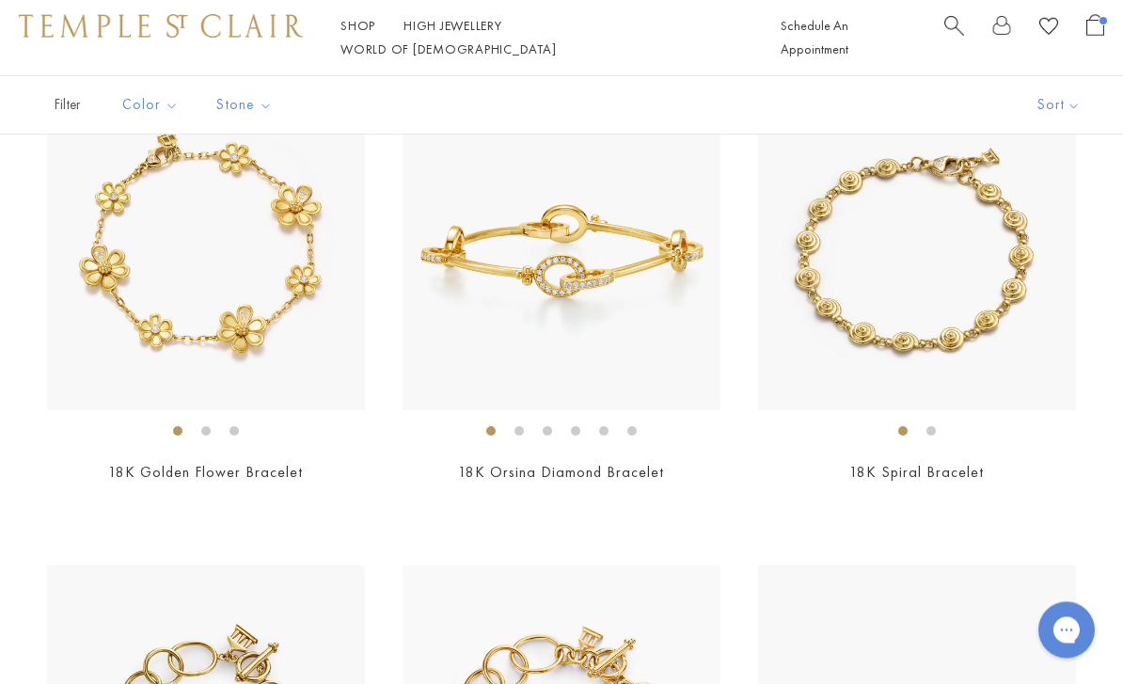
scroll to position [2600, 0]
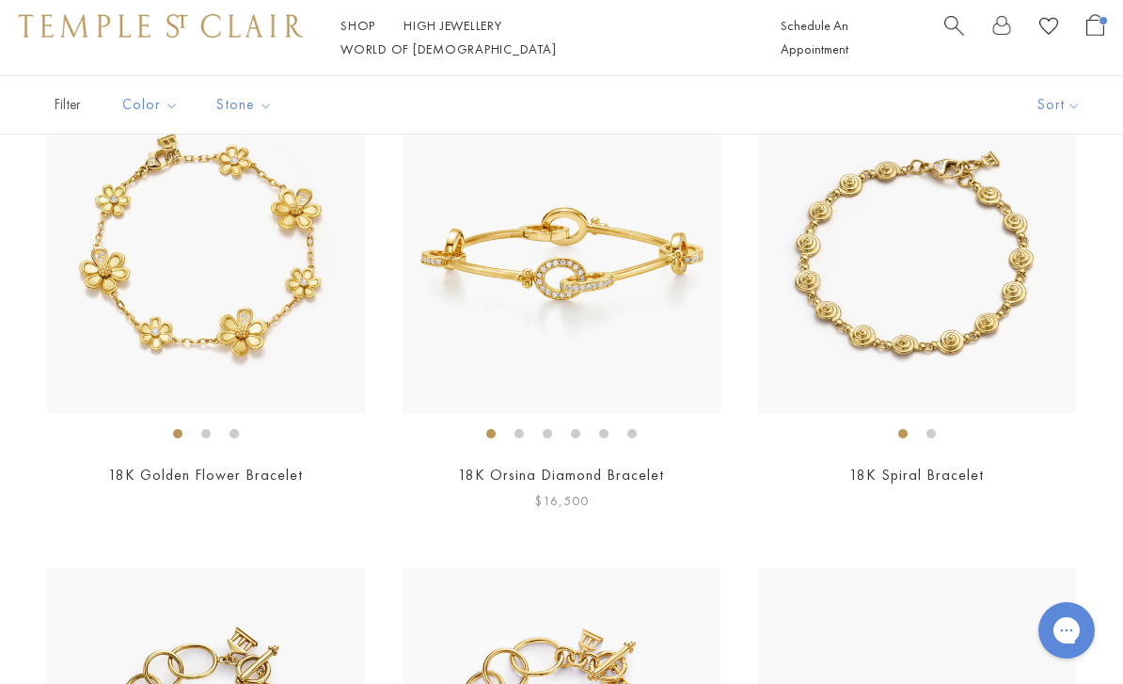
click at [612, 245] on img at bounding box center [561, 254] width 318 height 318
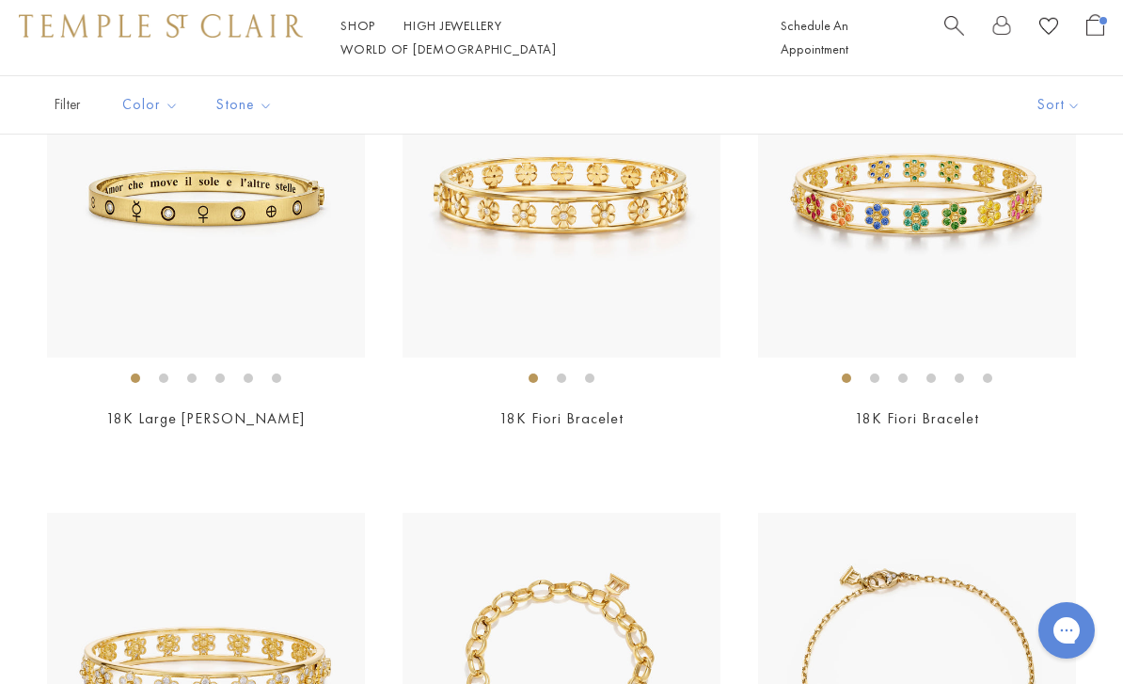
scroll to position [1217, 0]
click at [232, 236] on img at bounding box center [206, 198] width 318 height 318
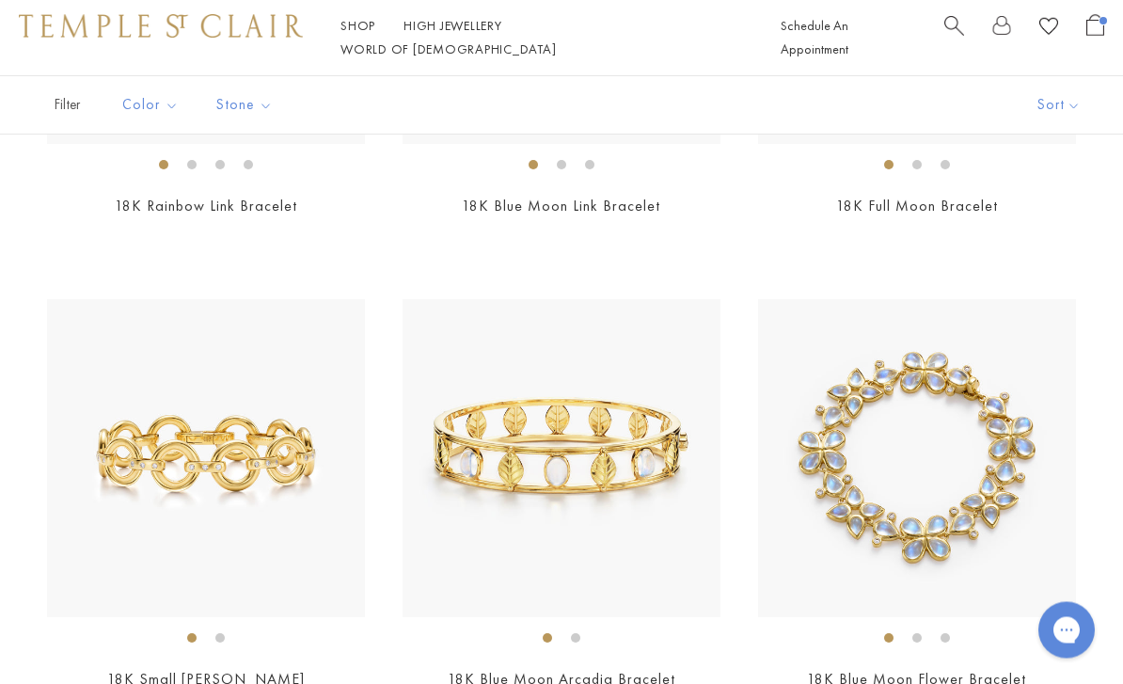
scroll to position [3814, 0]
click at [216, 424] on img at bounding box center [206, 458] width 318 height 318
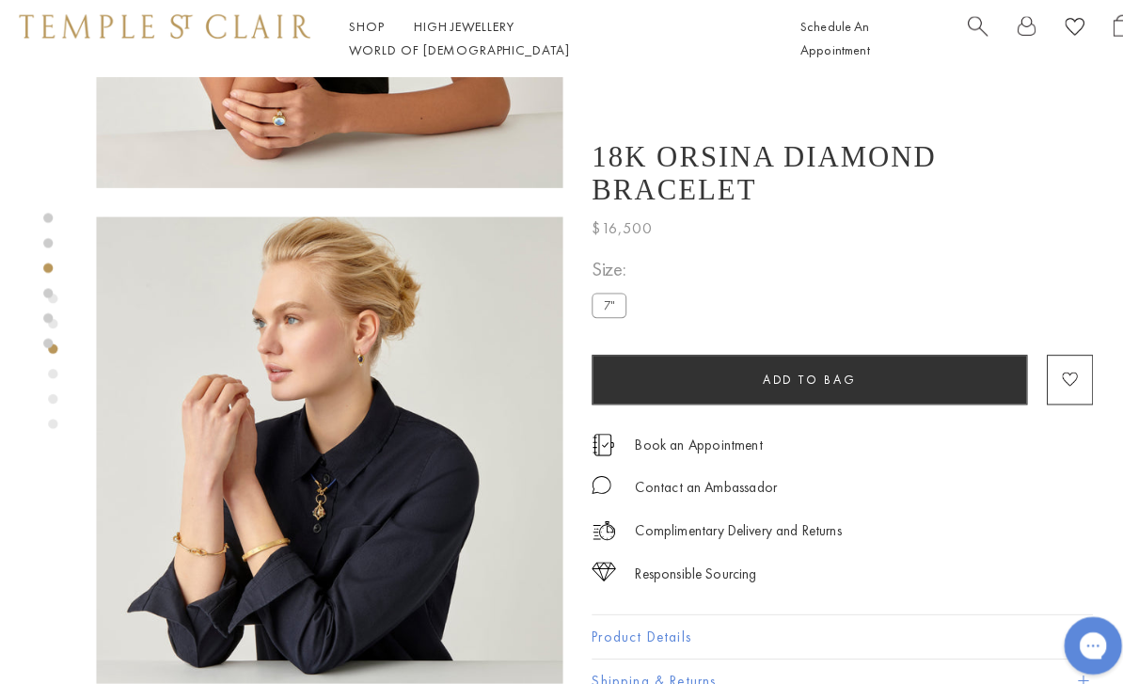
scroll to position [774, 0]
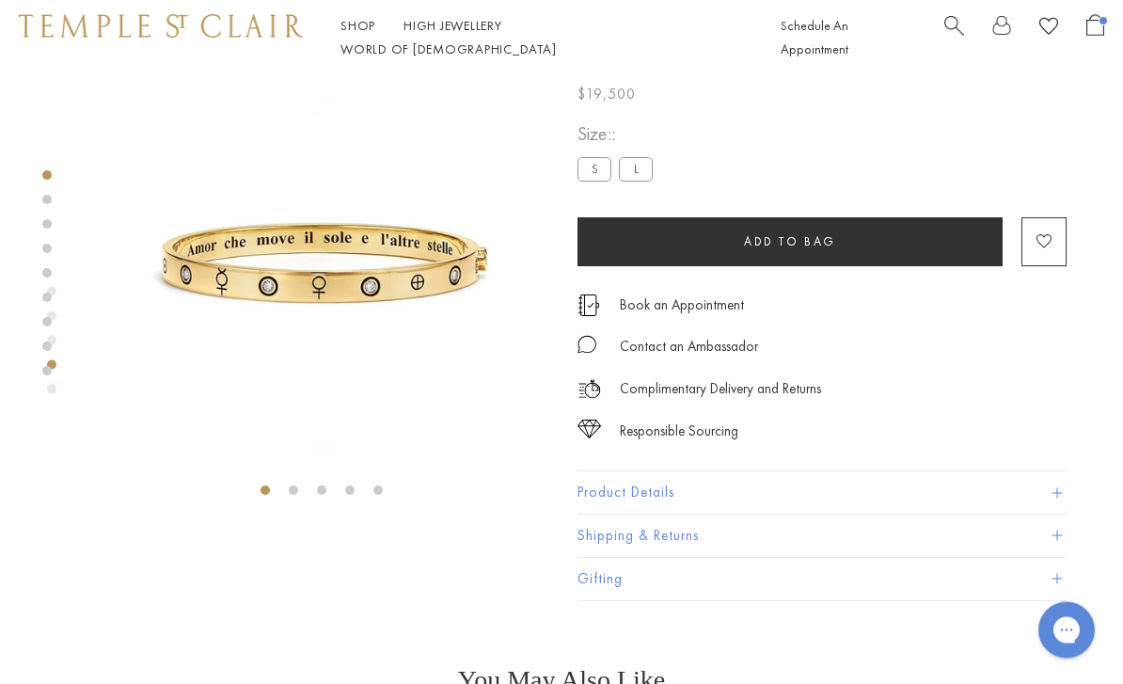
scroll to position [75, 0]
